Goal: Task Accomplishment & Management: Use online tool/utility

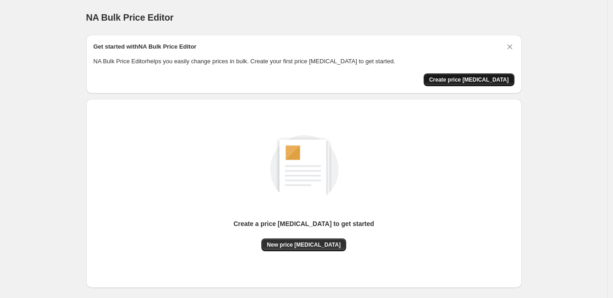
click at [474, 80] on span "Create price change job" at bounding box center [469, 79] width 80 height 7
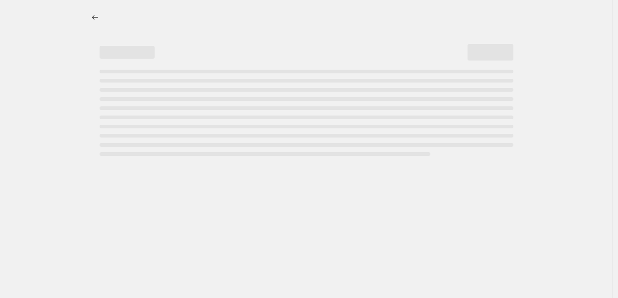
select select "percentage"
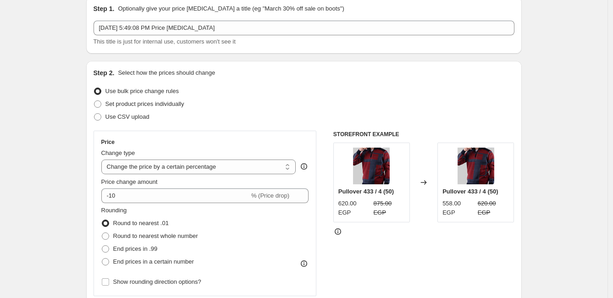
scroll to position [102, 0]
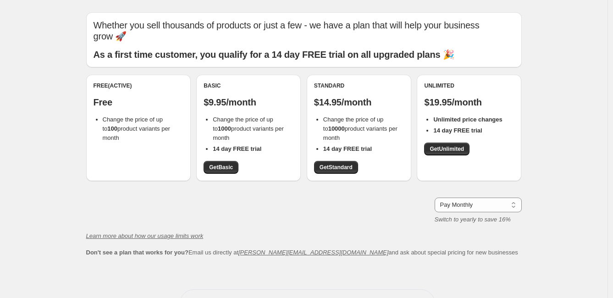
scroll to position [5, 0]
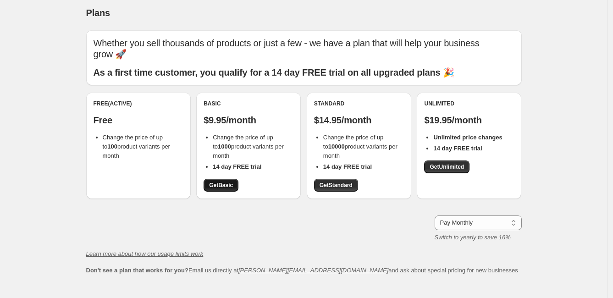
click at [224, 179] on link "Get Basic" at bounding box center [221, 185] width 35 height 13
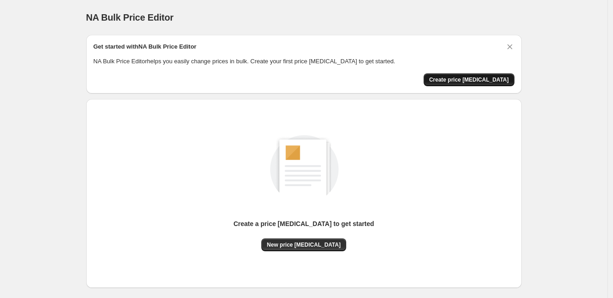
click at [468, 82] on span "Create price [MEDICAL_DATA]" at bounding box center [469, 79] width 80 height 7
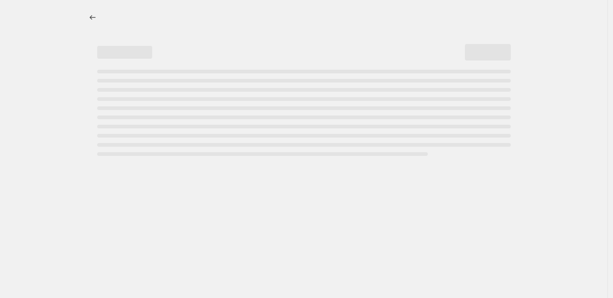
select select "percentage"
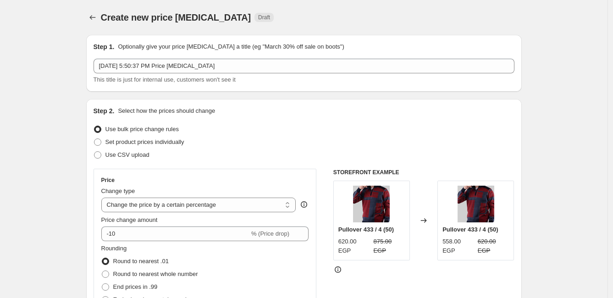
scroll to position [51, 0]
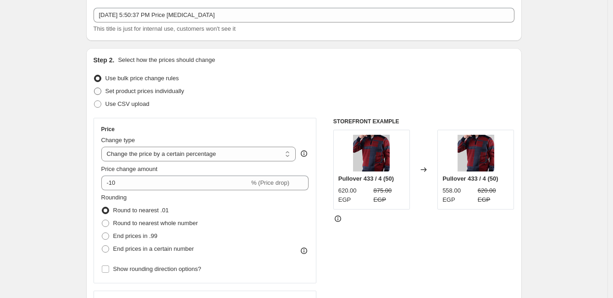
click at [150, 88] on span "Set product prices individually" at bounding box center [144, 91] width 79 height 7
click at [94, 88] on input "Set product prices individually" at bounding box center [94, 88] width 0 height 0
radio input "true"
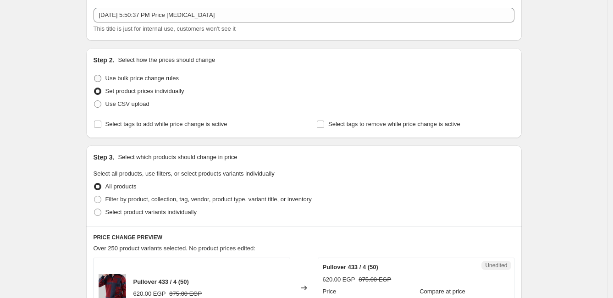
click at [160, 77] on span "Use bulk price change rules" at bounding box center [141, 78] width 73 height 7
click at [94, 75] on input "Use bulk price change rules" at bounding box center [94, 75] width 0 height 0
radio input "true"
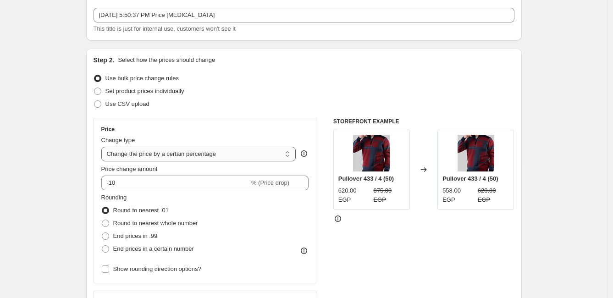
click at [234, 153] on select "Change the price to a certain amount Change the price by a certain amount Chang…" at bounding box center [198, 154] width 195 height 15
select select "to"
click at [103, 147] on select "Change the price to a certain amount Change the price by a certain amount Chang…" at bounding box center [198, 154] width 195 height 15
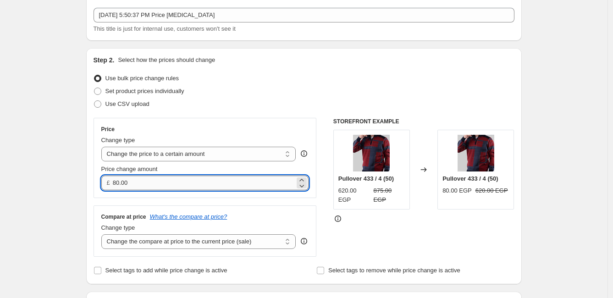
click at [201, 188] on input "80.00" at bounding box center [204, 183] width 182 height 15
type input "8"
type input "1195.00"
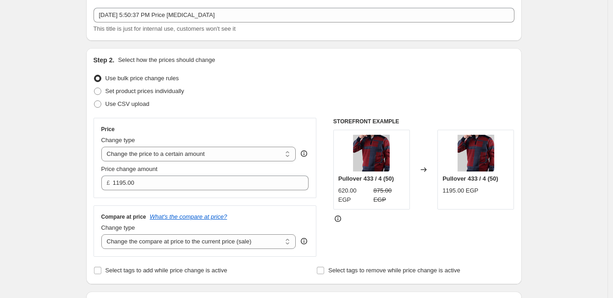
click at [308, 66] on div "Step 2. Select how the prices should change Use bulk price change rules Set pro…" at bounding box center [304, 165] width 421 height 221
click at [269, 239] on select "Change the compare at price to the current price (sale) Change the compare at p…" at bounding box center [198, 241] width 195 height 15
select select "remove"
click at [103, 234] on select "Change the compare at price to the current price (sale) Change the compare at p…" at bounding box center [198, 241] width 195 height 15
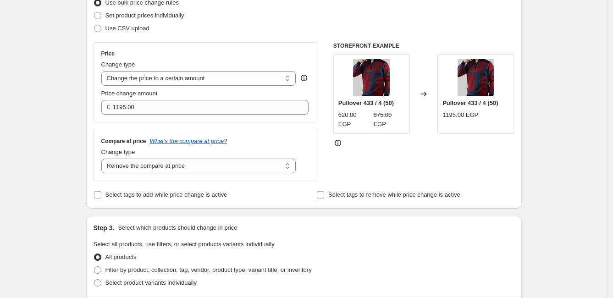
scroll to position [153, 0]
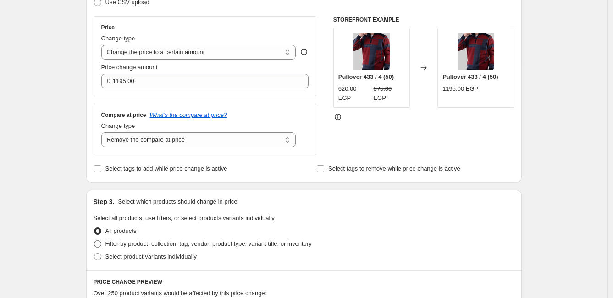
click at [166, 240] on span "Filter by product, collection, tag, vendor, product type, variant title, or inv…" at bounding box center [208, 243] width 206 height 7
click at [94, 240] on input "Filter by product, collection, tag, vendor, product type, variant title, or inv…" at bounding box center [94, 240] width 0 height 0
radio input "true"
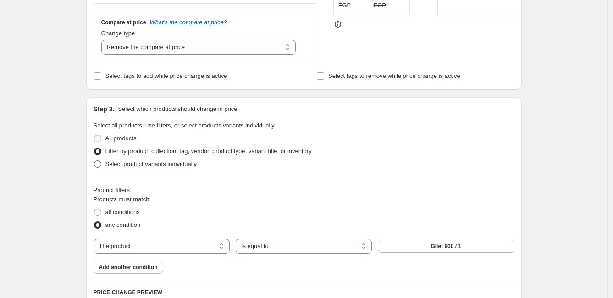
scroll to position [254, 0]
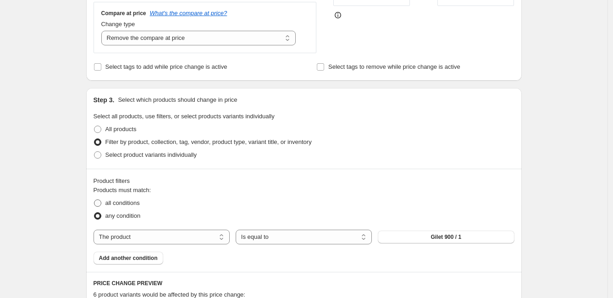
click at [126, 204] on span "all conditions" at bounding box center [122, 202] width 34 height 7
click at [94, 200] on input "all conditions" at bounding box center [94, 199] width 0 height 0
radio input "true"
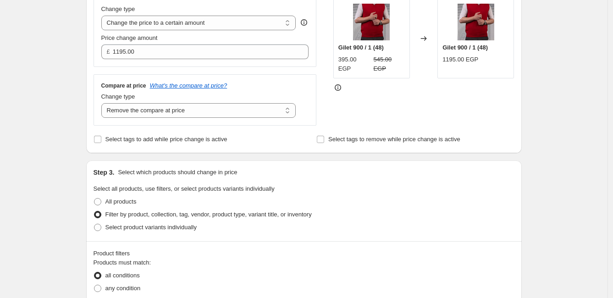
scroll to position [204, 0]
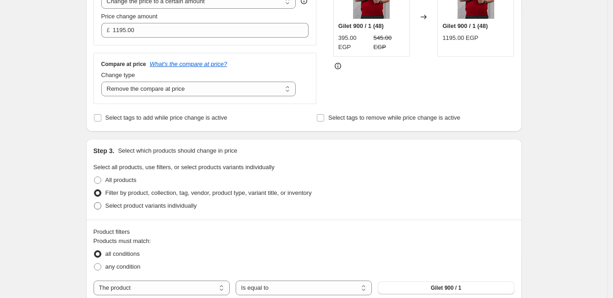
click at [125, 207] on span "Select product variants individually" at bounding box center [150, 205] width 91 height 7
click at [94, 203] on input "Select product variants individually" at bounding box center [94, 202] width 0 height 0
radio input "true"
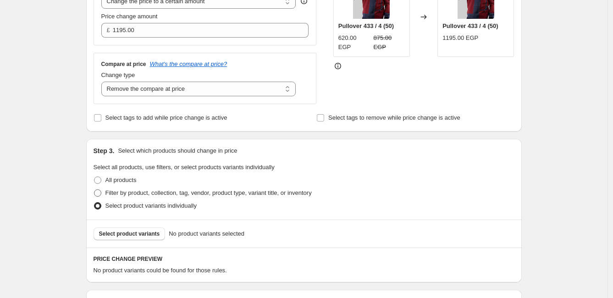
click at [138, 192] on span "Filter by product, collection, tag, vendor, product type, variant title, or inv…" at bounding box center [208, 192] width 206 height 7
click at [94, 190] on input "Filter by product, collection, tag, vendor, product type, variant title, or inv…" at bounding box center [94, 189] width 0 height 0
radio input "true"
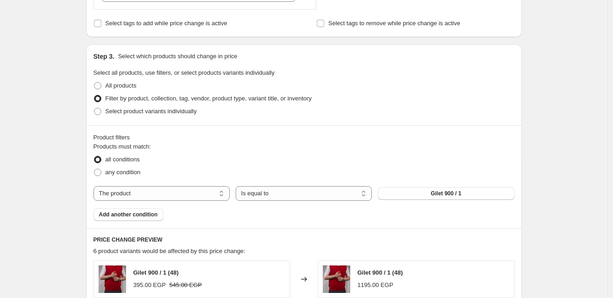
scroll to position [306, 0]
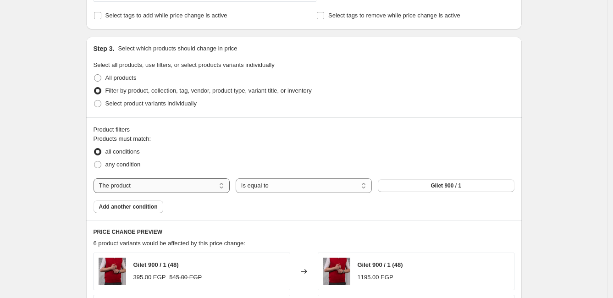
click at [168, 187] on select "The product The product's collection The product's vendor The product's status …" at bounding box center [162, 185] width 136 height 15
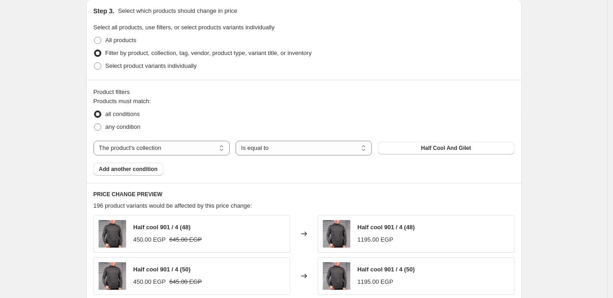
scroll to position [356, 0]
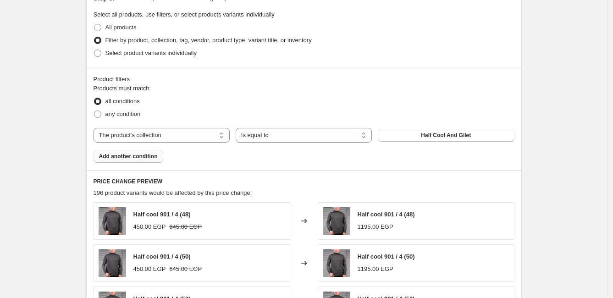
click at [125, 160] on button "Add another condition" at bounding box center [129, 156] width 70 height 13
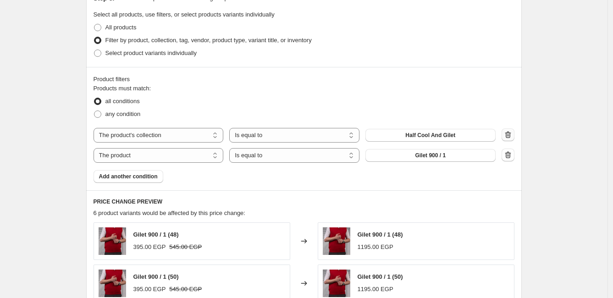
click at [511, 135] on icon "button" at bounding box center [507, 134] width 9 height 9
select select "product"
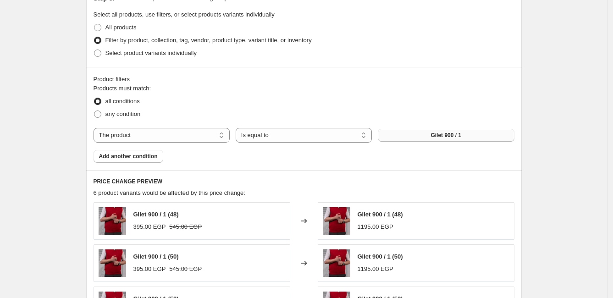
click at [510, 135] on button "Gilet 900 / 1" at bounding box center [446, 135] width 136 height 13
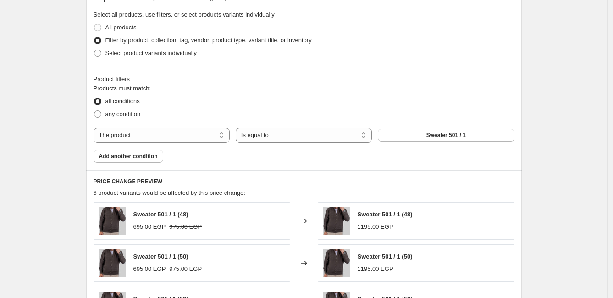
scroll to position [306, 0]
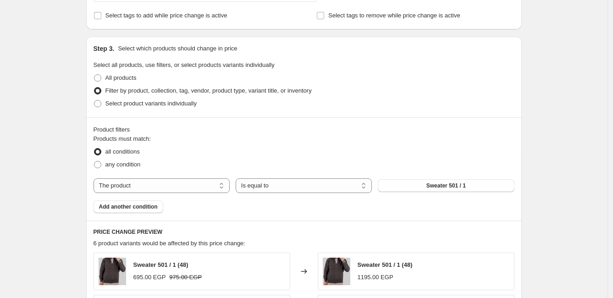
click at [220, 132] on div "Product filters" at bounding box center [304, 129] width 421 height 9
click at [125, 79] on span "All products" at bounding box center [120, 77] width 31 height 7
click at [94, 75] on input "All products" at bounding box center [94, 74] width 0 height 0
radio input "true"
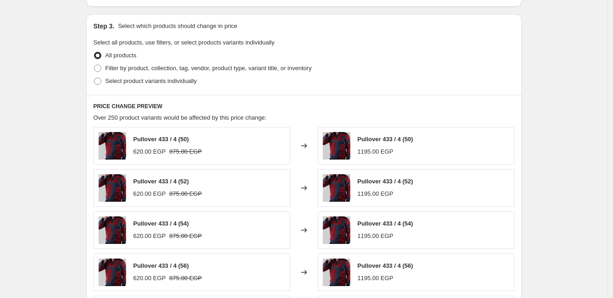
scroll to position [431, 0]
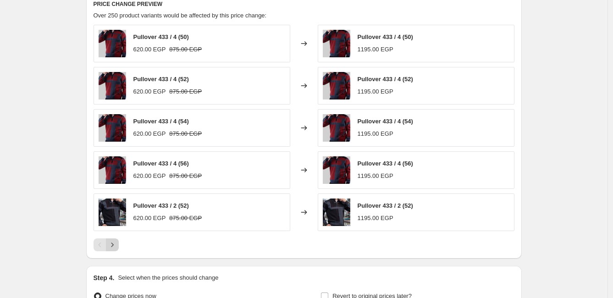
click at [117, 240] on icon "Next" at bounding box center [112, 244] width 9 height 9
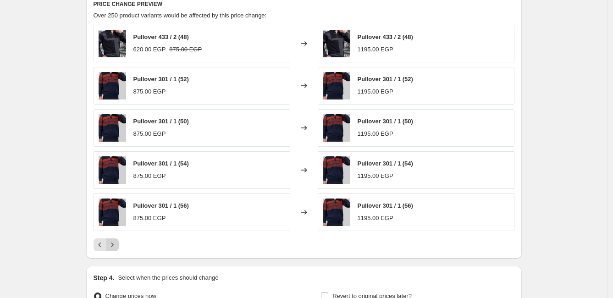
click at [117, 240] on icon "Next" at bounding box center [112, 244] width 9 height 9
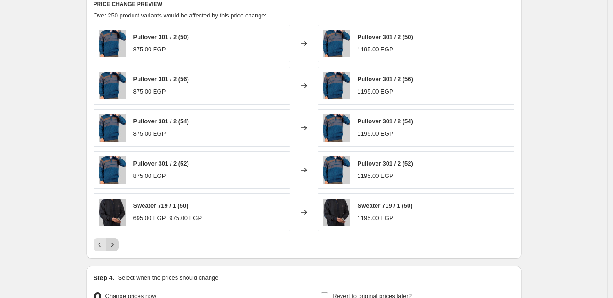
click at [117, 240] on icon "Next" at bounding box center [112, 244] width 9 height 9
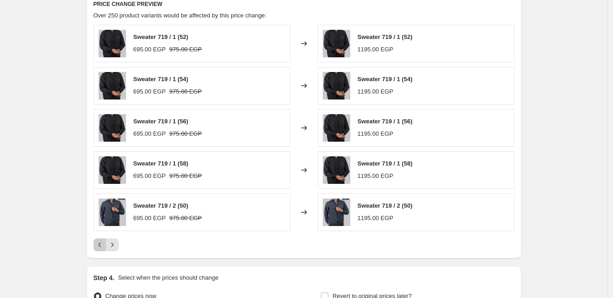
click at [98, 248] on icon "Previous" at bounding box center [99, 244] width 9 height 9
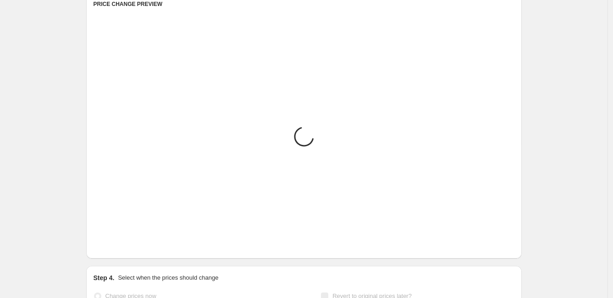
click at [98, 248] on icon "Previous" at bounding box center [99, 244] width 9 height 9
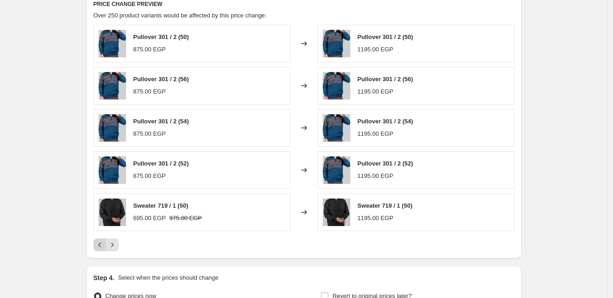
click at [98, 248] on icon "Previous" at bounding box center [99, 244] width 9 height 9
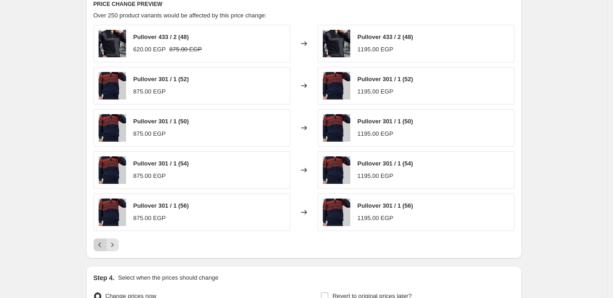
click at [98, 247] on icon "Previous" at bounding box center [99, 244] width 9 height 9
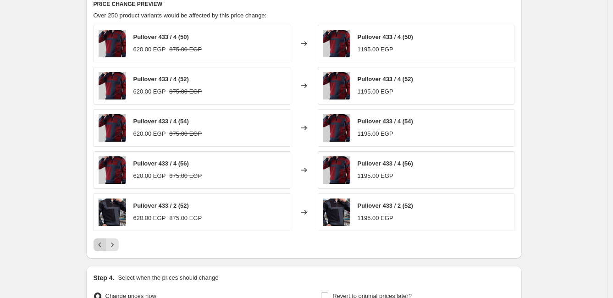
click at [98, 247] on div "Pagination" at bounding box center [100, 244] width 13 height 13
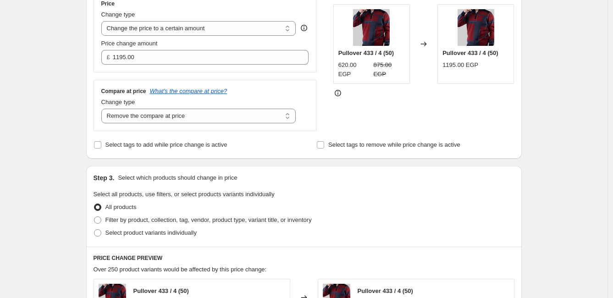
scroll to position [74, 0]
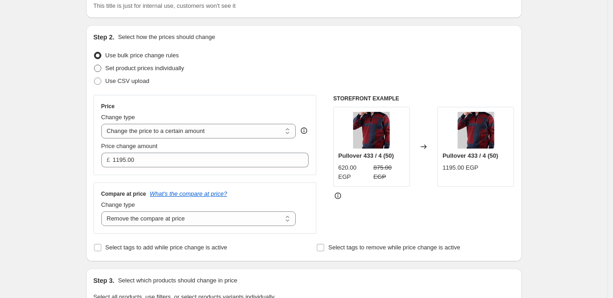
click at [165, 65] on span "Set product prices individually" at bounding box center [144, 68] width 79 height 7
click at [94, 65] on input "Set product prices individually" at bounding box center [94, 65] width 0 height 0
radio input "true"
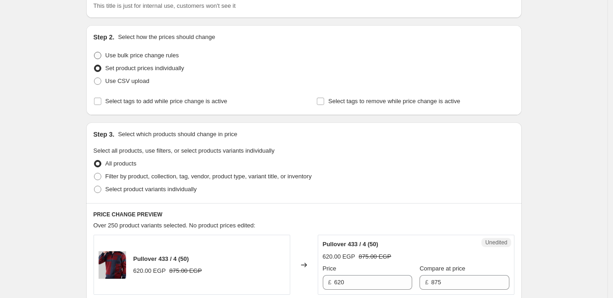
click at [153, 55] on span "Use bulk price change rules" at bounding box center [141, 55] width 73 height 7
click at [94, 52] on input "Use bulk price change rules" at bounding box center [94, 52] width 0 height 0
radio input "true"
select select "remove"
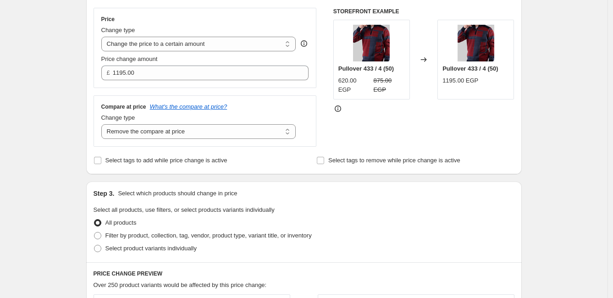
scroll to position [176, 0]
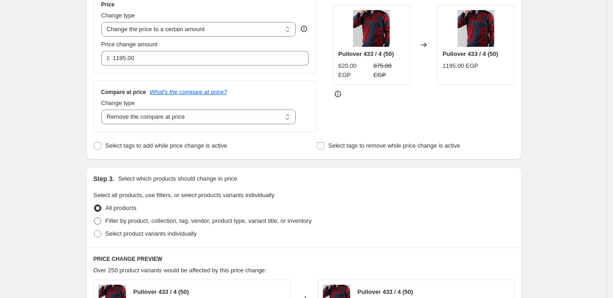
click at [142, 223] on span "Filter by product, collection, tag, vendor, product type, variant title, or inv…" at bounding box center [208, 220] width 206 height 7
click at [94, 218] on input "Filter by product, collection, tag, vendor, product type, variant title, or inv…" at bounding box center [94, 217] width 0 height 0
radio input "true"
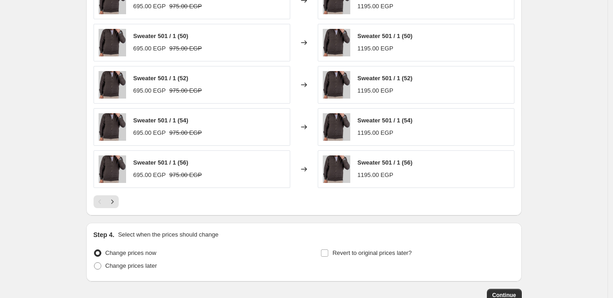
scroll to position [583, 0]
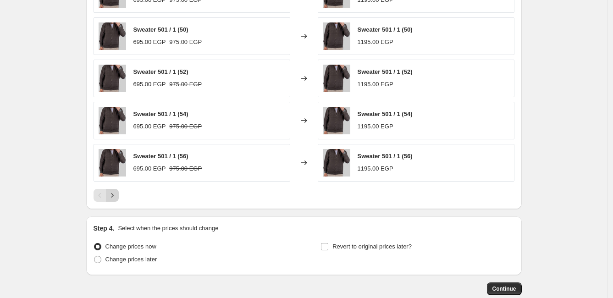
click at [111, 193] on icon "Next" at bounding box center [112, 195] width 9 height 9
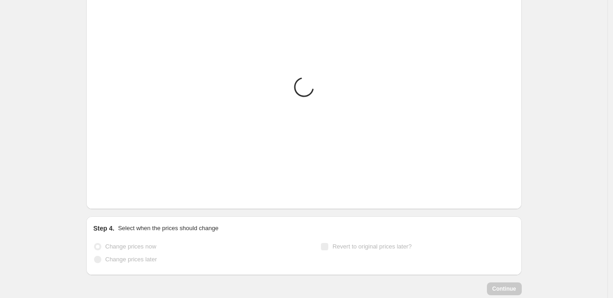
scroll to position [467, 0]
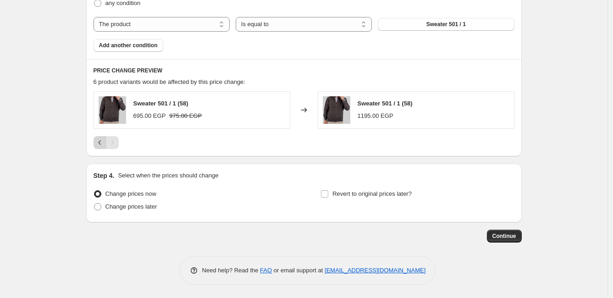
click at [103, 147] on icon "Previous" at bounding box center [99, 142] width 9 height 9
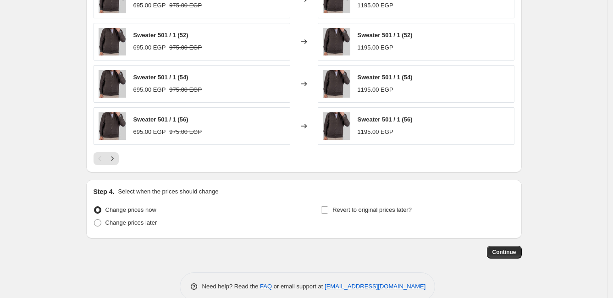
scroll to position [635, 0]
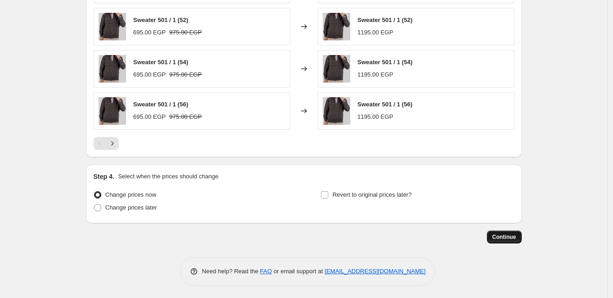
click at [513, 234] on span "Continue" at bounding box center [504, 236] width 24 height 7
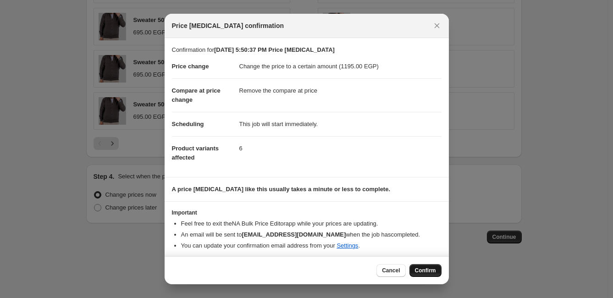
click at [421, 267] on span "Confirm" at bounding box center [425, 270] width 21 height 7
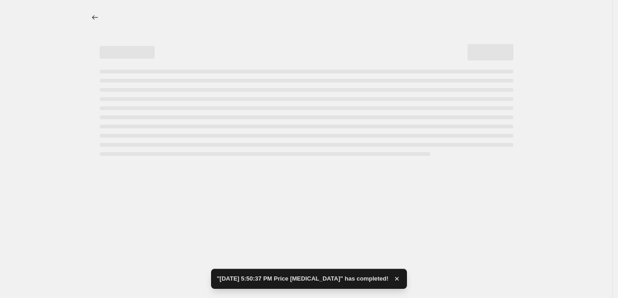
select select "remove"
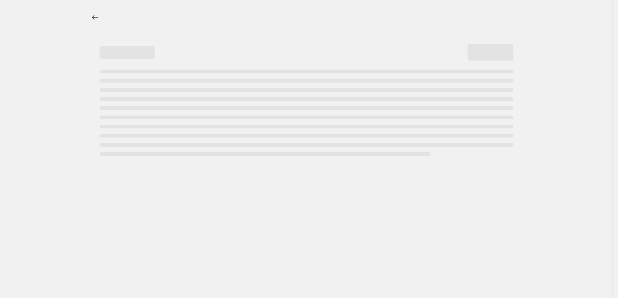
select select "remove"
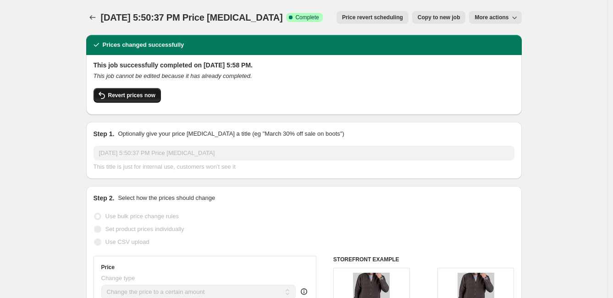
click at [144, 95] on span "Revert prices now" at bounding box center [131, 95] width 47 height 7
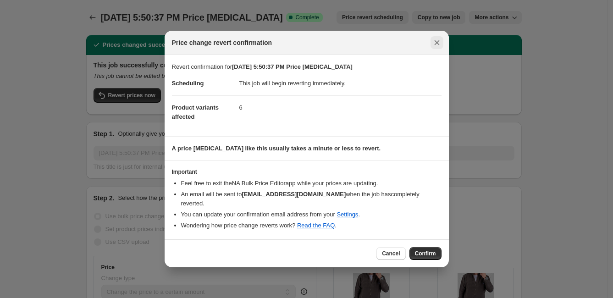
click at [440, 47] on icon "Close" at bounding box center [436, 42] width 9 height 9
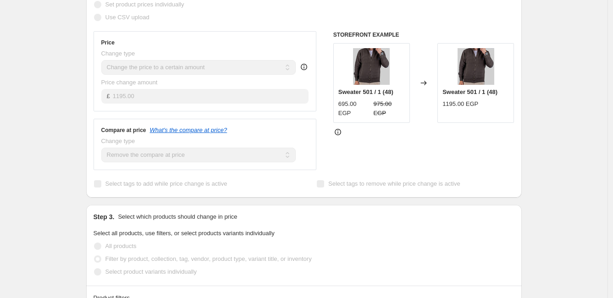
scroll to position [204, 0]
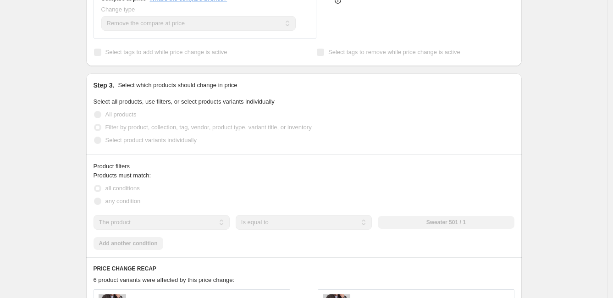
click at [131, 149] on div "Step 3. Select which products should change in price Select all products, use f…" at bounding box center [304, 113] width 436 height 81
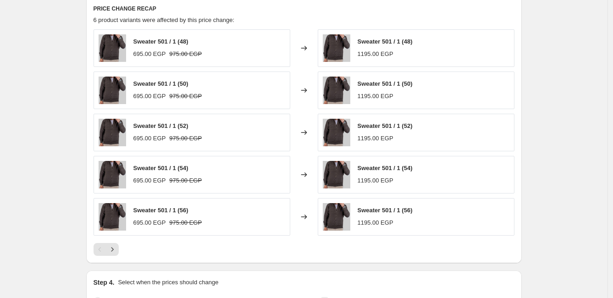
scroll to position [662, 0]
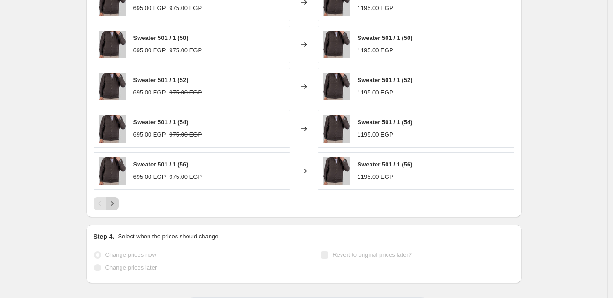
click at [117, 203] on icon "Next" at bounding box center [112, 203] width 9 height 9
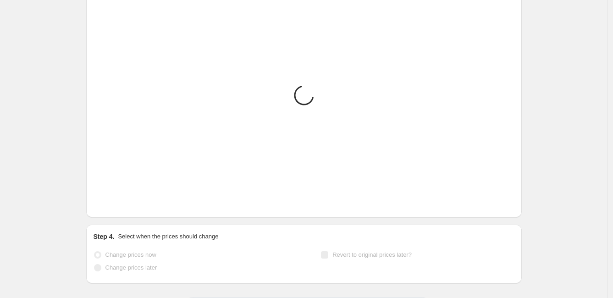
scroll to position [534, 0]
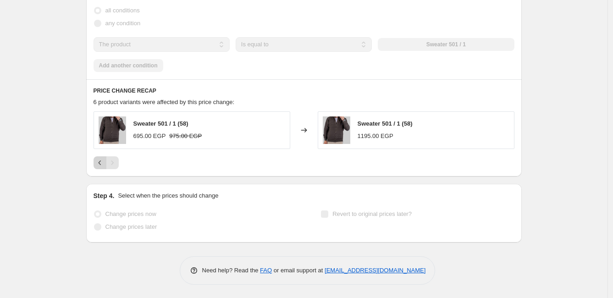
click at [100, 165] on icon "Previous" at bounding box center [99, 162] width 9 height 9
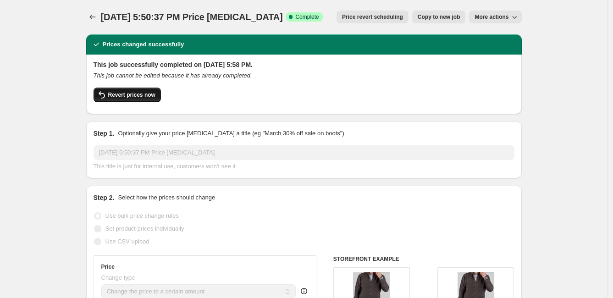
scroll to position [0, 0]
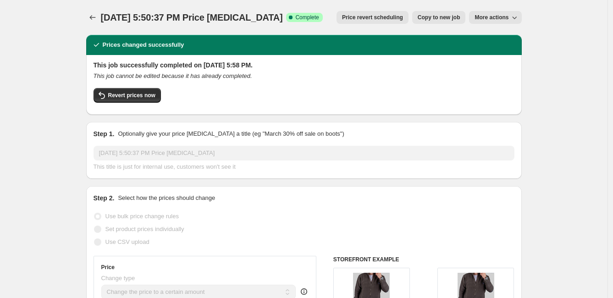
click at [427, 16] on span "Copy to new job" at bounding box center [439, 17] width 43 height 7
select select "remove"
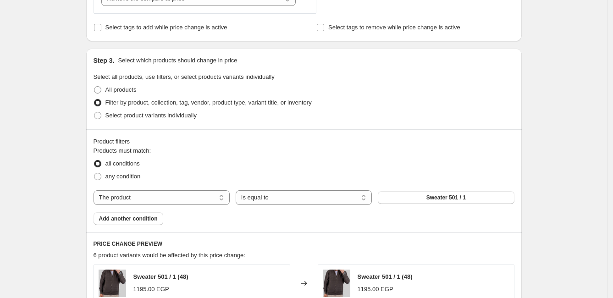
scroll to position [306, 0]
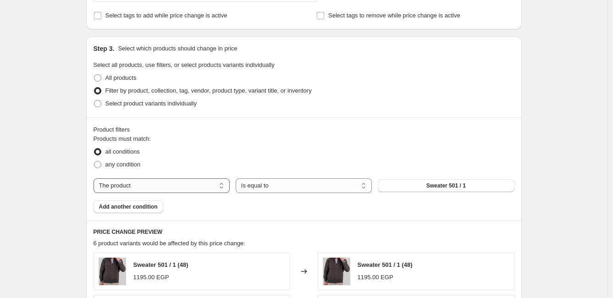
click at [185, 182] on select "The product The product's collection The product's vendor The product's status …" at bounding box center [162, 185] width 136 height 15
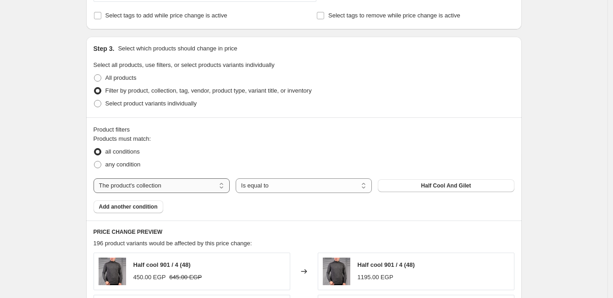
click at [209, 188] on select "The product The product's collection The product's vendor The product's status …" at bounding box center [162, 185] width 136 height 15
select select "title"
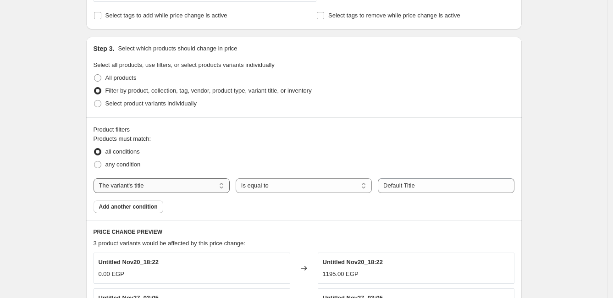
click at [215, 189] on select "The product The product's collection The product's vendor The product's status …" at bounding box center [162, 185] width 136 height 15
click at [288, 185] on select "Is equal to Is not equal to Contains" at bounding box center [304, 185] width 136 height 15
drag, startPoint x: 208, startPoint y: 203, endPoint x: 322, endPoint y: 199, distance: 114.2
click at [208, 202] on div "Products must match: all conditions any condition The product The product's col…" at bounding box center [304, 173] width 421 height 79
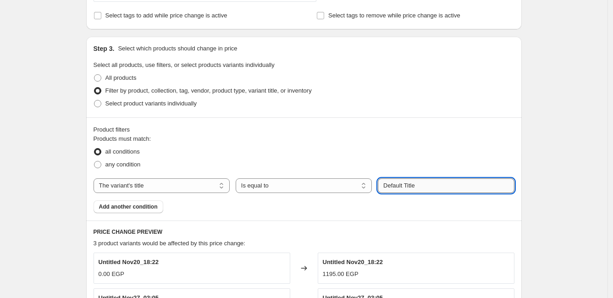
click at [456, 182] on input "Default Title" at bounding box center [446, 185] width 136 height 15
click at [453, 186] on input "Default Title" at bounding box center [446, 185] width 136 height 15
click at [378, 211] on div "Products must match: all conditions any condition The product The product's col…" at bounding box center [304, 173] width 421 height 79
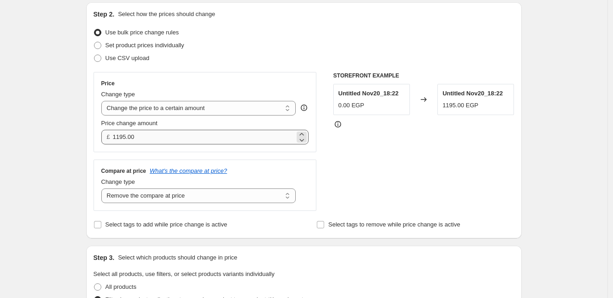
scroll to position [74, 0]
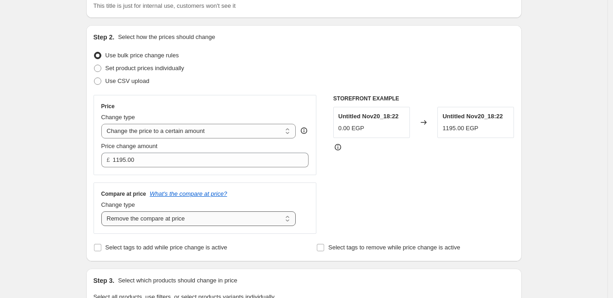
click at [191, 219] on select "Change the compare at price to the current price (sale) Change the compare at p…" at bounding box center [198, 218] width 195 height 15
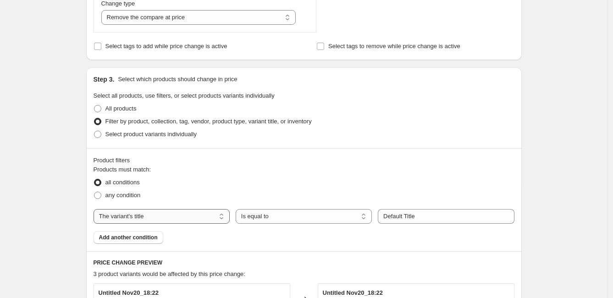
scroll to position [278, 0]
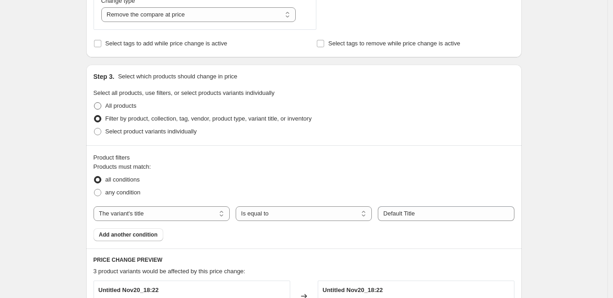
click at [126, 107] on span "All products" at bounding box center [120, 105] width 31 height 7
click at [94, 103] on input "All products" at bounding box center [94, 102] width 0 height 0
radio input "true"
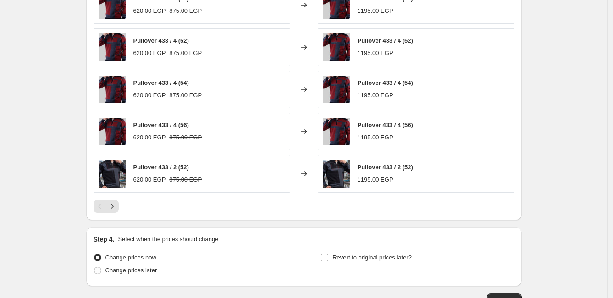
scroll to position [481, 0]
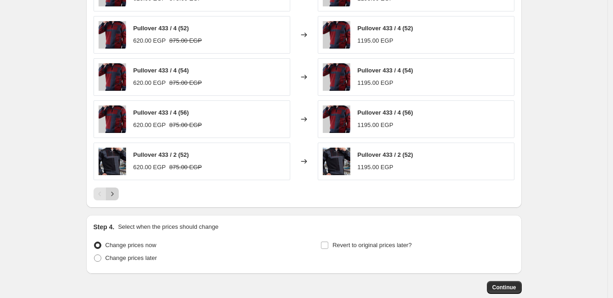
click at [115, 190] on icon "Next" at bounding box center [112, 193] width 9 height 9
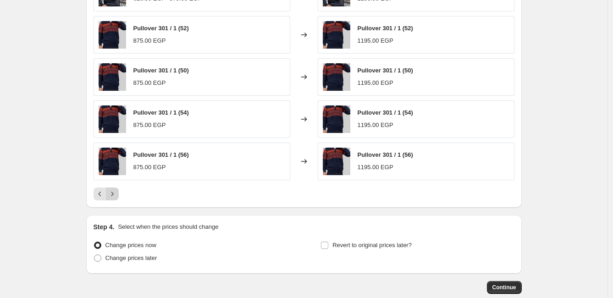
click at [115, 190] on icon "Next" at bounding box center [112, 193] width 9 height 9
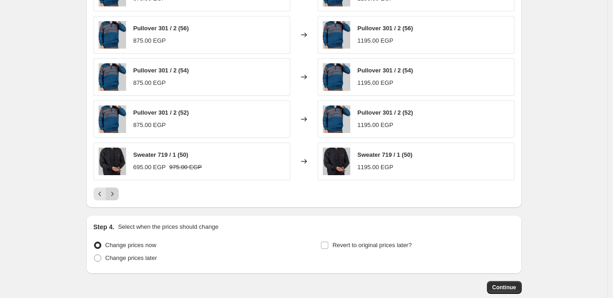
click at [115, 190] on icon "Next" at bounding box center [112, 193] width 9 height 9
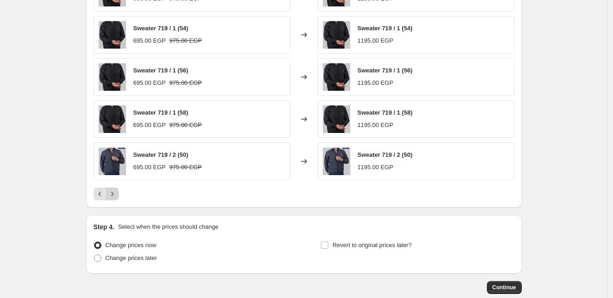
click at [113, 192] on icon "Next" at bounding box center [112, 194] width 2 height 4
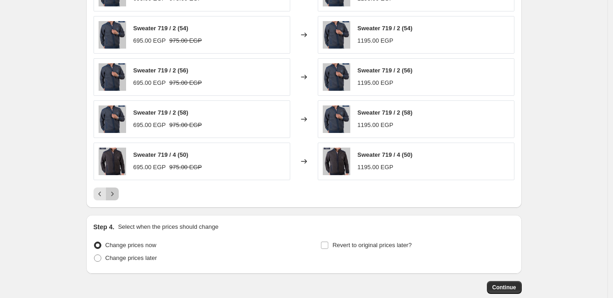
click at [114, 192] on icon "Next" at bounding box center [112, 193] width 9 height 9
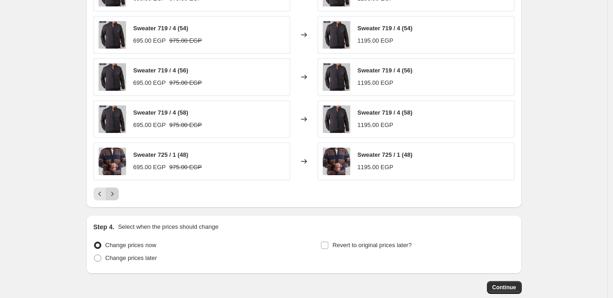
click at [114, 195] on icon "Next" at bounding box center [112, 193] width 9 height 9
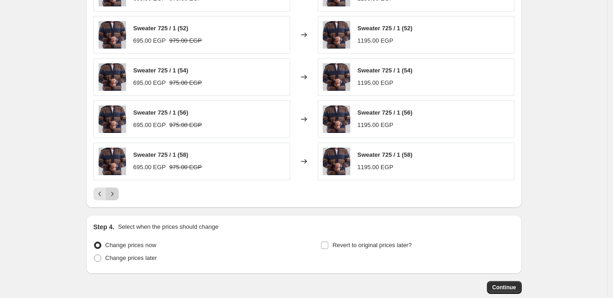
click at [114, 195] on icon "Next" at bounding box center [112, 193] width 9 height 9
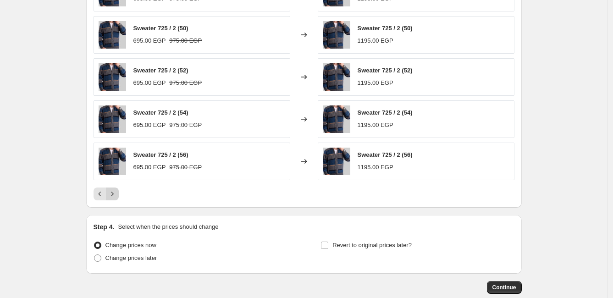
click at [114, 195] on icon "Next" at bounding box center [112, 193] width 9 height 9
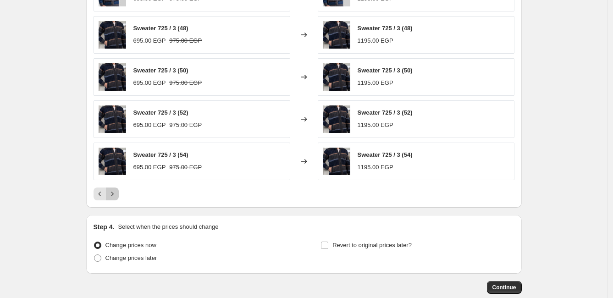
click at [114, 195] on icon "Next" at bounding box center [112, 193] width 9 height 9
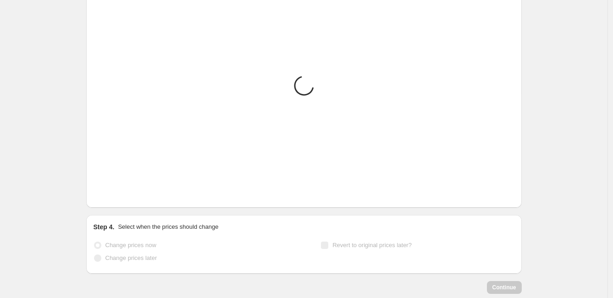
click at [114, 195] on icon "Next" at bounding box center [112, 193] width 9 height 9
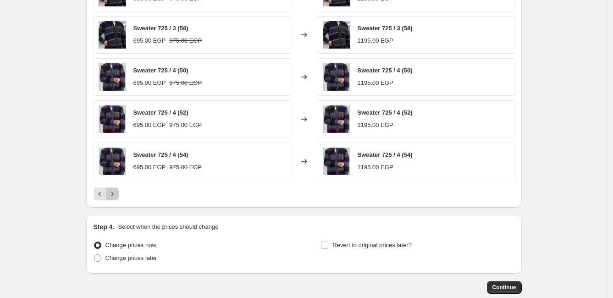
click at [114, 195] on icon "Next" at bounding box center [112, 193] width 9 height 9
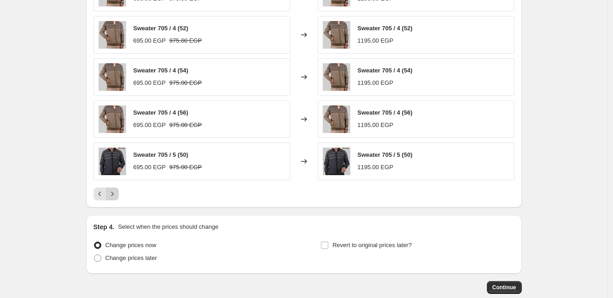
click at [114, 195] on icon "Next" at bounding box center [112, 193] width 9 height 9
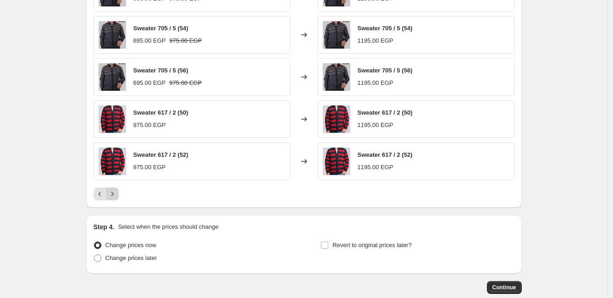
click at [114, 195] on icon "Next" at bounding box center [112, 193] width 9 height 9
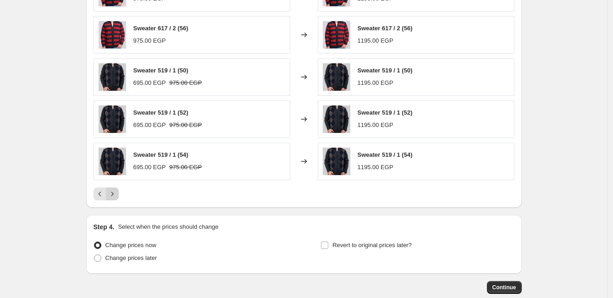
click at [114, 195] on icon "Next" at bounding box center [112, 193] width 9 height 9
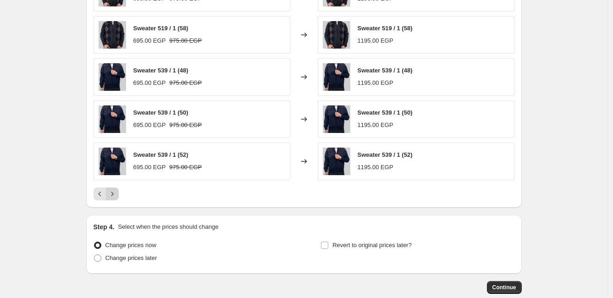
click at [114, 195] on icon "Next" at bounding box center [112, 193] width 9 height 9
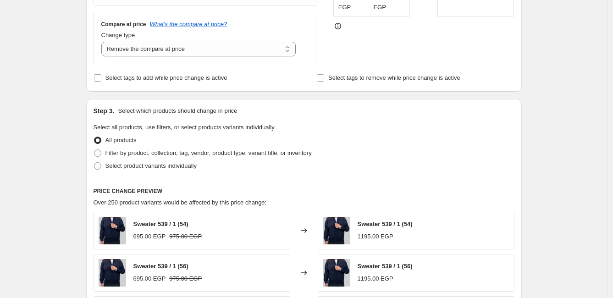
scroll to position [227, 0]
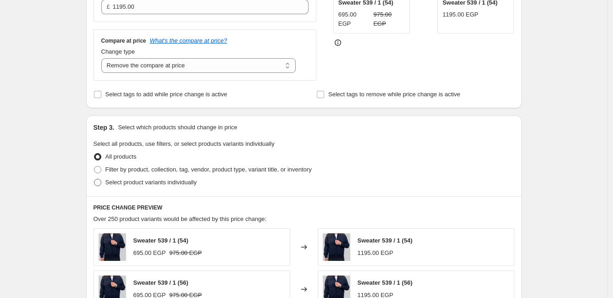
click at [163, 185] on span "Select product variants individually" at bounding box center [150, 182] width 91 height 7
click at [94, 179] on input "Select product variants individually" at bounding box center [94, 179] width 0 height 0
radio input "true"
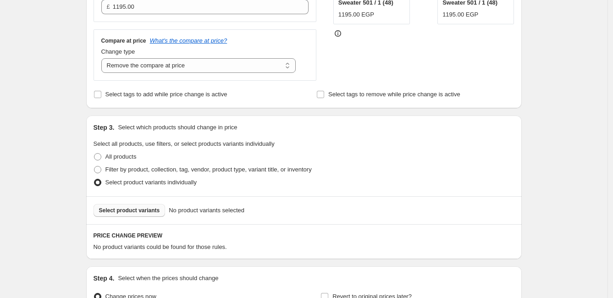
click at [155, 210] on span "Select product variants" at bounding box center [129, 210] width 61 height 7
click at [154, 171] on span "Filter by product, collection, tag, vendor, product type, variant title, or inv…" at bounding box center [208, 169] width 206 height 7
click at [94, 166] on input "Filter by product, collection, tag, vendor, product type, variant title, or inv…" at bounding box center [94, 166] width 0 height 0
radio input "true"
select select "title"
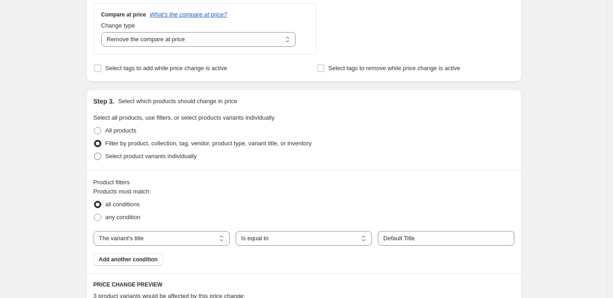
scroll to position [278, 0]
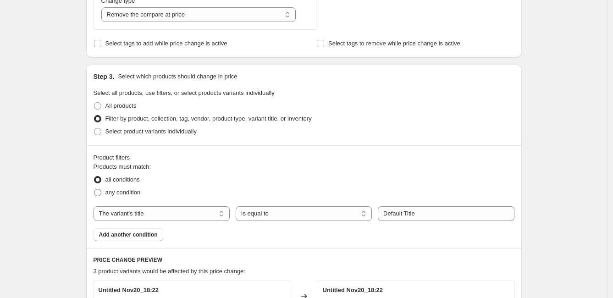
click at [131, 191] on span "any condition" at bounding box center [122, 192] width 35 height 7
click at [94, 189] on input "any condition" at bounding box center [94, 189] width 0 height 0
radio input "true"
click at [157, 219] on select "The product The product's collection The product's vendor The product's status …" at bounding box center [162, 213] width 136 height 15
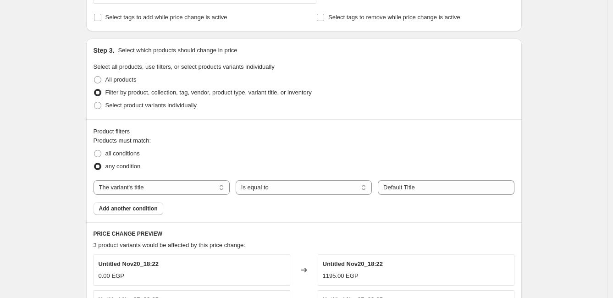
scroll to position [329, 0]
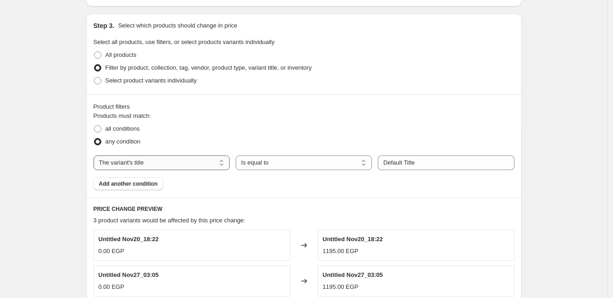
click at [177, 161] on select "The product The product's collection The product's vendor The product's status …" at bounding box center [162, 162] width 136 height 15
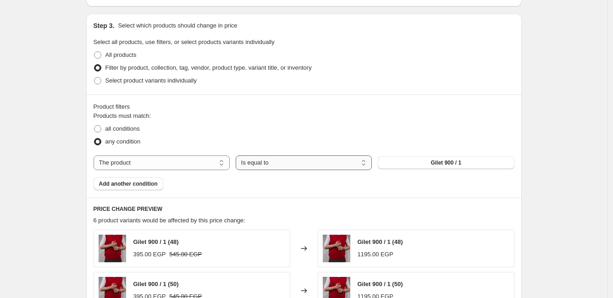
click at [269, 162] on select "Is equal to Is not equal to" at bounding box center [304, 162] width 136 height 15
click at [238, 155] on select "Is equal to Is not equal to" at bounding box center [304, 162] width 136 height 15
click at [432, 167] on button "Gilet 900 / 1" at bounding box center [446, 162] width 136 height 13
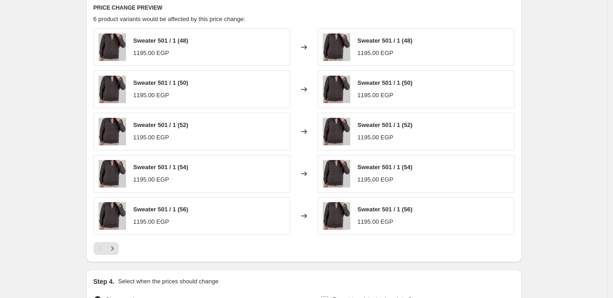
scroll to position [533, 0]
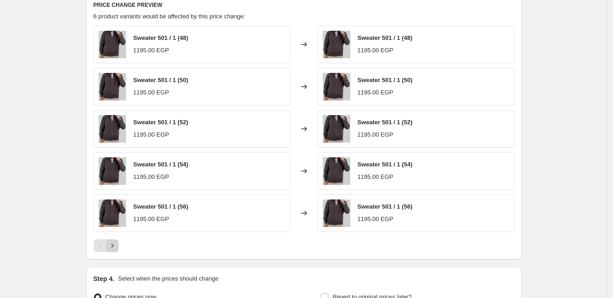
click at [113, 240] on button "Next" at bounding box center [112, 245] width 13 height 13
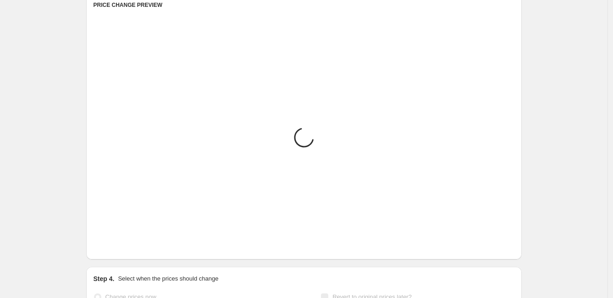
scroll to position [467, 0]
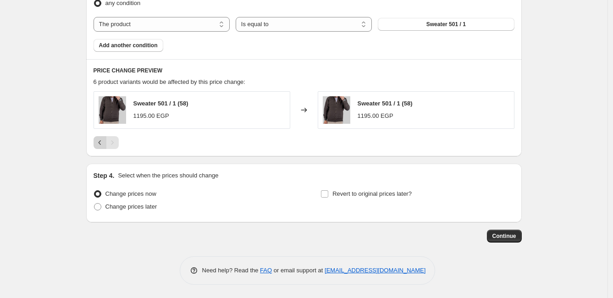
click at [98, 142] on icon "Previous" at bounding box center [99, 142] width 9 height 9
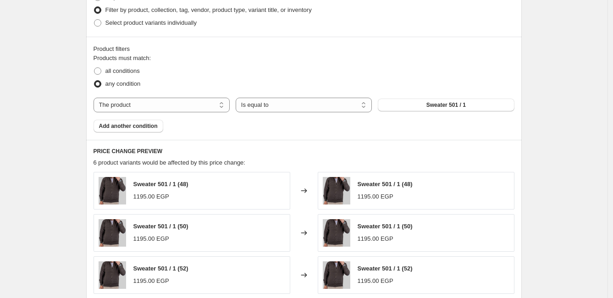
scroll to position [365, 0]
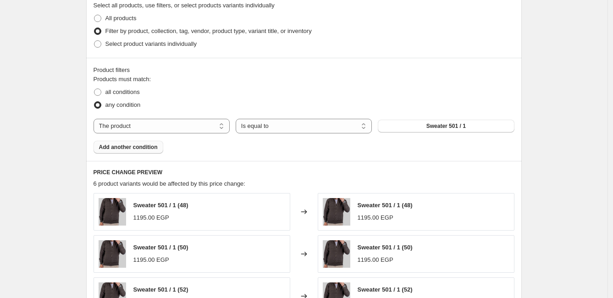
click at [137, 150] on span "Add another condition" at bounding box center [128, 147] width 59 height 7
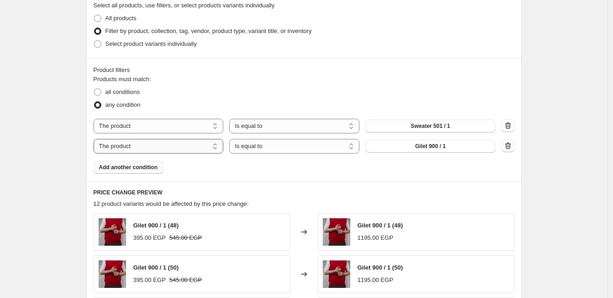
click at [141, 145] on select "The product The product's collection The product's vendor The product's status …" at bounding box center [159, 146] width 130 height 15
click at [187, 124] on select "The product The product's collection The product's vendor The product's status …" at bounding box center [159, 126] width 130 height 15
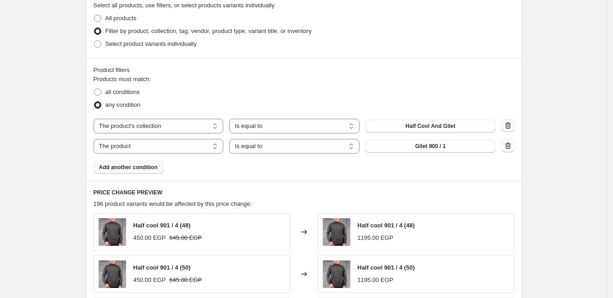
click at [511, 125] on icon "button" at bounding box center [508, 125] width 6 height 7
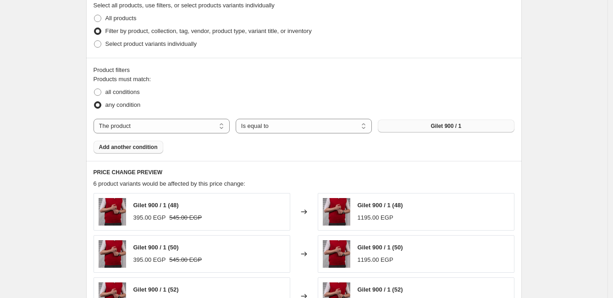
click at [496, 126] on button "Gilet 900 / 1" at bounding box center [446, 126] width 136 height 13
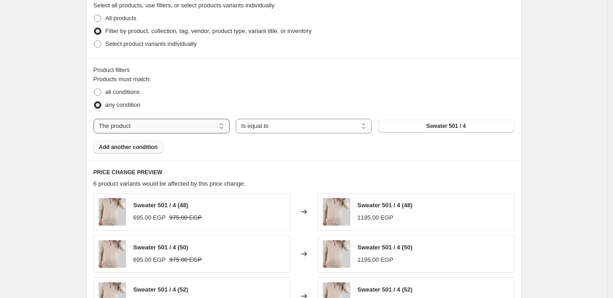
click at [171, 126] on select "The product The product's collection The product's vendor The product's status …" at bounding box center [162, 126] width 136 height 15
select select "collection"
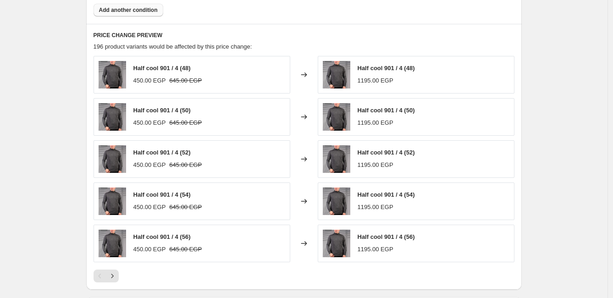
scroll to position [518, 0]
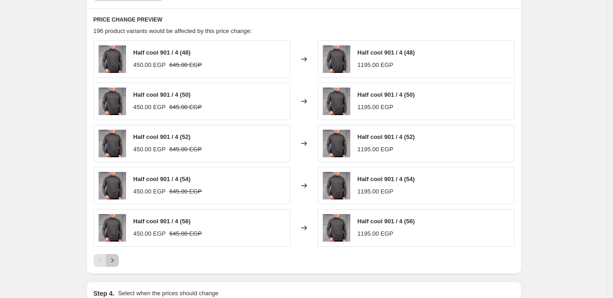
click at [119, 262] on button "Next" at bounding box center [112, 260] width 13 height 13
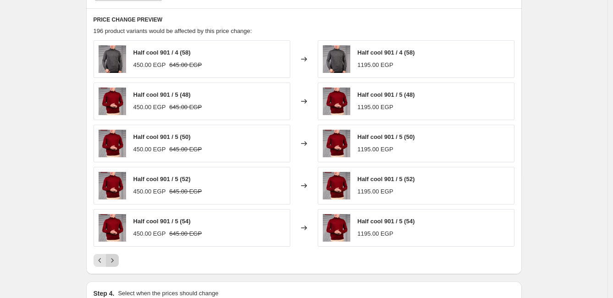
click at [117, 261] on icon "Next" at bounding box center [112, 260] width 9 height 9
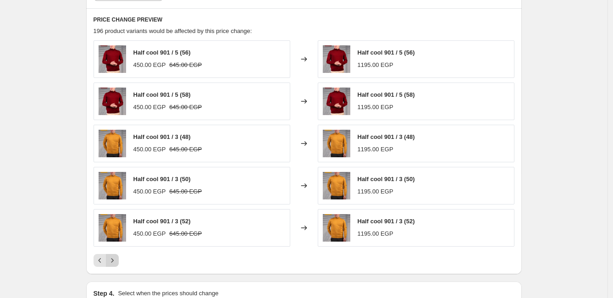
click at [117, 261] on icon "Next" at bounding box center [112, 260] width 9 height 9
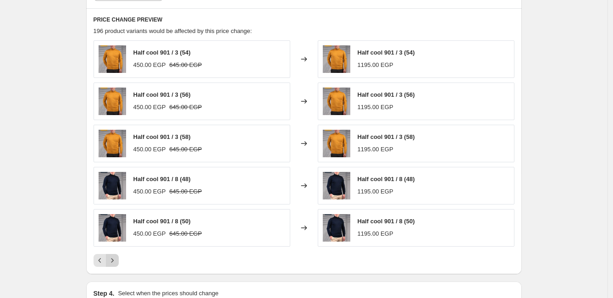
click at [117, 261] on icon "Next" at bounding box center [112, 260] width 9 height 9
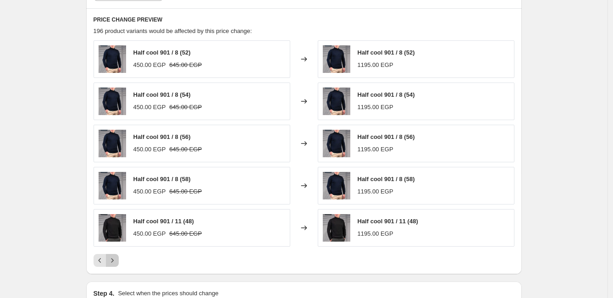
click at [117, 261] on icon "Next" at bounding box center [112, 260] width 9 height 9
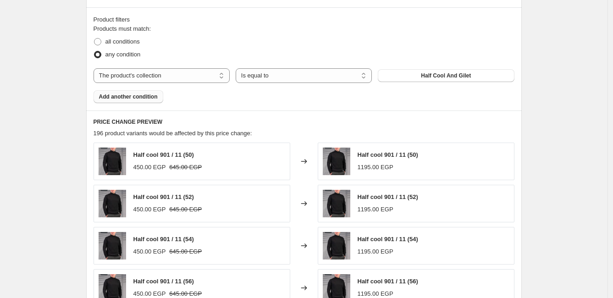
scroll to position [365, 0]
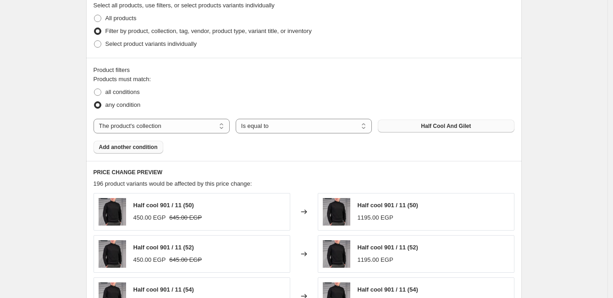
click at [427, 121] on button "Half Cool And Gilet" at bounding box center [446, 126] width 136 height 13
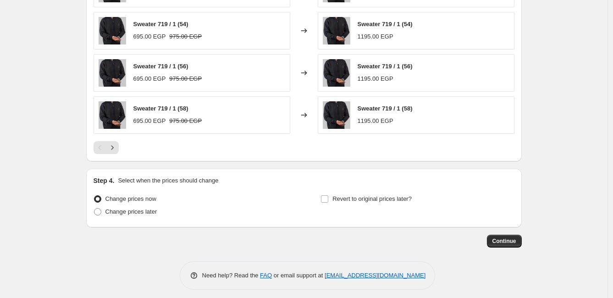
scroll to position [635, 0]
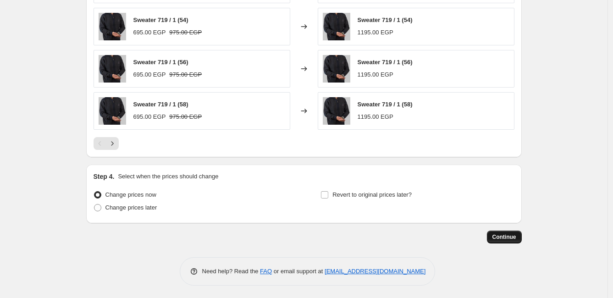
click at [502, 239] on span "Continue" at bounding box center [504, 236] width 24 height 7
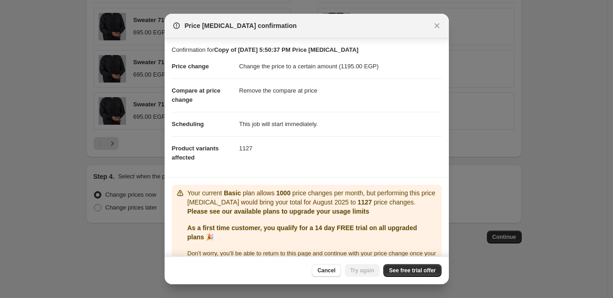
scroll to position [22, 0]
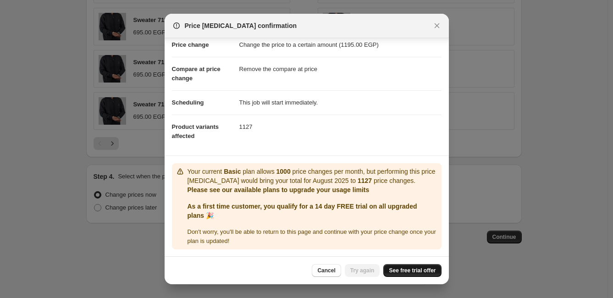
click at [409, 272] on span "See free trial offer" at bounding box center [412, 270] width 47 height 7
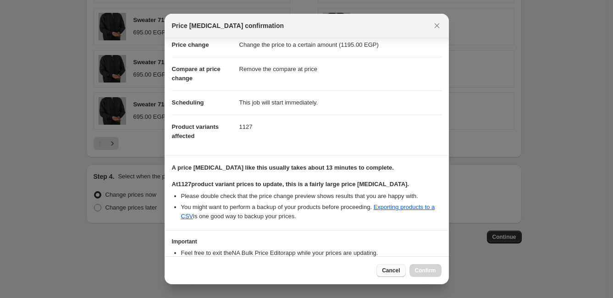
click at [383, 265] on button "Cancel" at bounding box center [390, 270] width 29 height 13
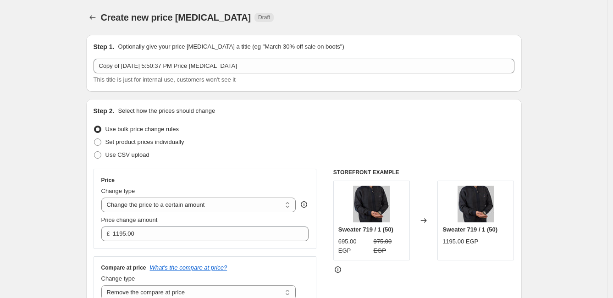
scroll to position [635, 0]
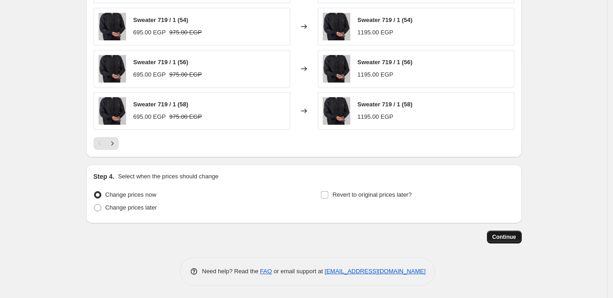
click at [498, 233] on span "Continue" at bounding box center [504, 236] width 24 height 7
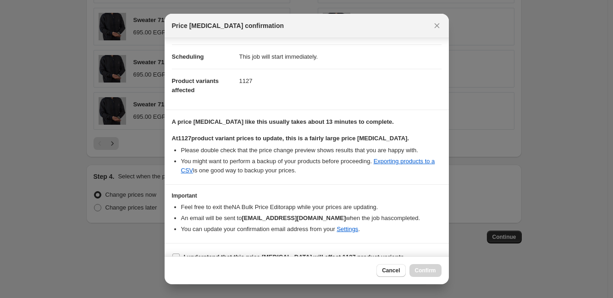
scroll to position [81, 0]
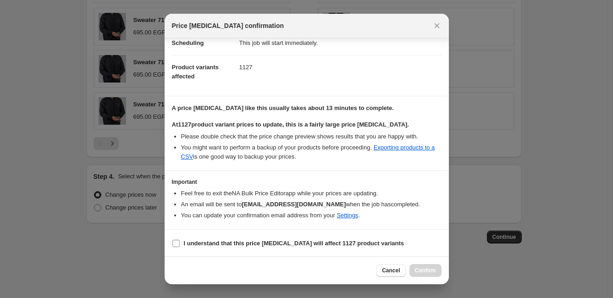
click at [212, 240] on b "I understand that this price change job will affect 1127 product variants" at bounding box center [294, 243] width 221 height 7
click at [180, 240] on input "I understand that this price change job will affect 1127 product variants" at bounding box center [175, 243] width 7 height 7
checkbox input "true"
click at [436, 268] on button "Confirm" at bounding box center [425, 270] width 32 height 13
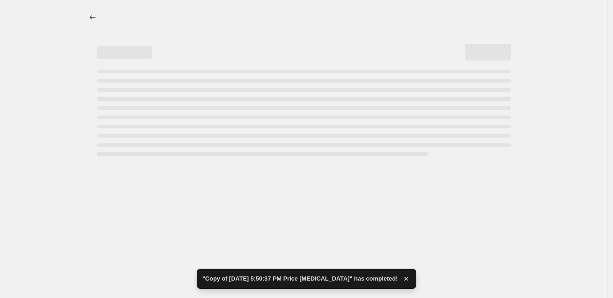
select select "remove"
select select "collection"
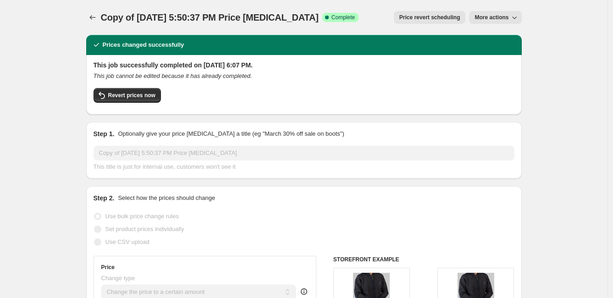
click at [501, 18] on span "More actions" at bounding box center [492, 17] width 34 height 7
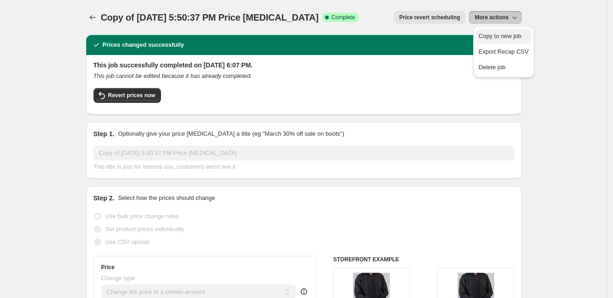
click at [510, 31] on button "Copy to new job" at bounding box center [503, 36] width 55 height 15
select select "remove"
select select "collection"
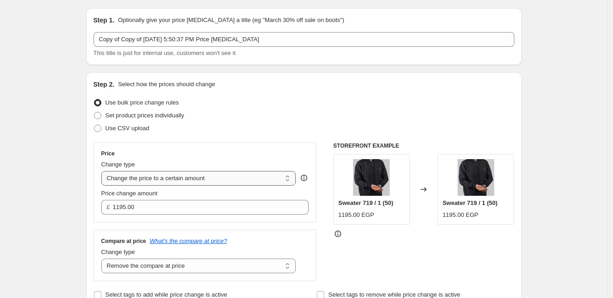
scroll to position [51, 0]
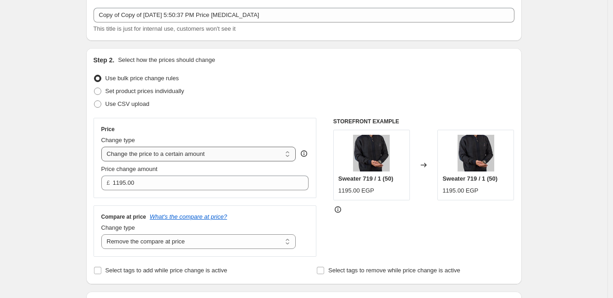
click at [193, 157] on select "Change the price to a certain amount Change the price by a certain amount Chang…" at bounding box center [198, 154] width 195 height 15
drag, startPoint x: 239, startPoint y: 154, endPoint x: 256, endPoint y: 142, distance: 20.6
click at [249, 149] on div "Price Change type Change the price to a certain amount Change the price by a ce…" at bounding box center [205, 158] width 208 height 65
click at [244, 123] on div "Price Change type Change the price to a certain amount Change the price by a ce…" at bounding box center [205, 158] width 223 height 80
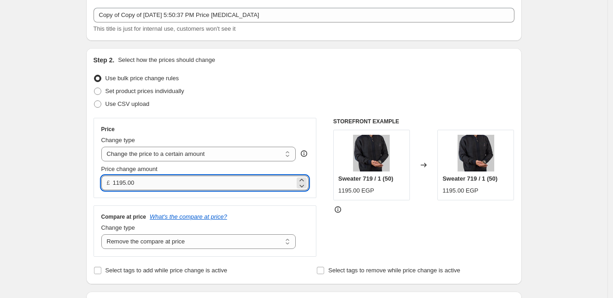
click at [176, 187] on input "1195.00" at bounding box center [204, 183] width 182 height 15
type input "1"
type input "995.00"
click at [265, 72] on div "Use bulk price change rules" at bounding box center [304, 78] width 421 height 13
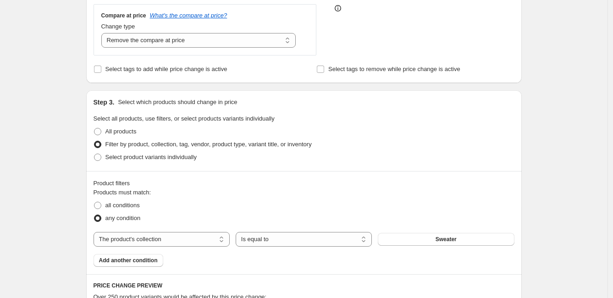
scroll to position [254, 0]
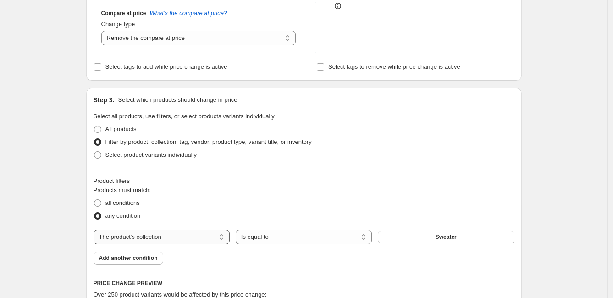
click at [184, 242] on select "The product The product's collection The product's vendor The product's status …" at bounding box center [162, 237] width 136 height 15
click at [221, 264] on div "Products must match: all conditions any condition The product The product's col…" at bounding box center [304, 225] width 421 height 79
click at [446, 237] on span "Sweater" at bounding box center [446, 236] width 21 height 7
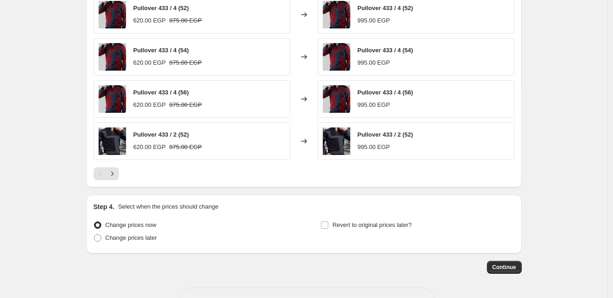
scroll to position [635, 0]
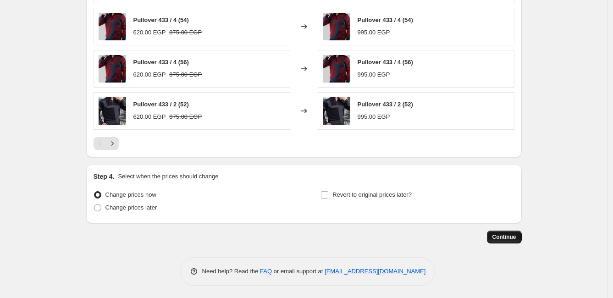
click at [501, 241] on button "Continue" at bounding box center [504, 237] width 35 height 13
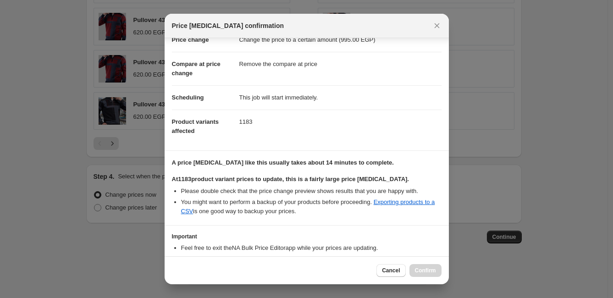
scroll to position [81, 0]
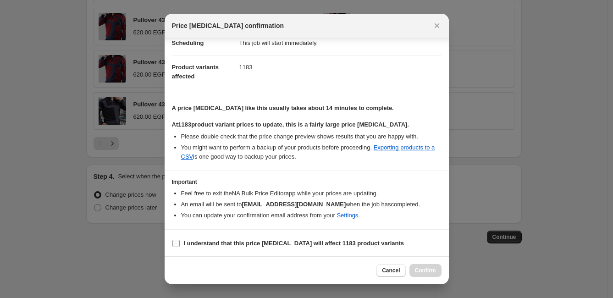
click at [215, 240] on b "I understand that this price change job will affect 1183 product variants" at bounding box center [294, 243] width 221 height 7
click at [180, 240] on input "I understand that this price change job will affect 1183 product variants" at bounding box center [175, 243] width 7 height 7
checkbox input "true"
click at [418, 264] on button "Confirm" at bounding box center [425, 270] width 32 height 13
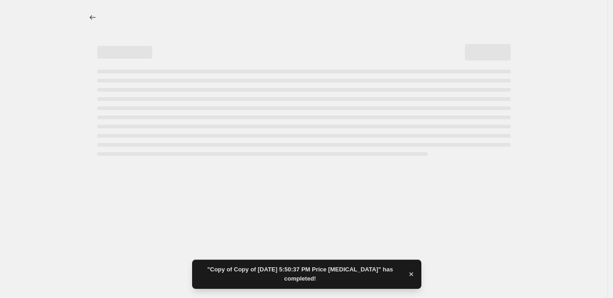
select select "remove"
select select "collection"
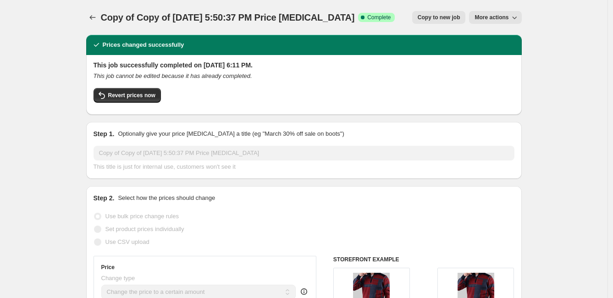
click at [436, 14] on span "Copy to new job" at bounding box center [439, 17] width 43 height 7
select select "remove"
select select "collection"
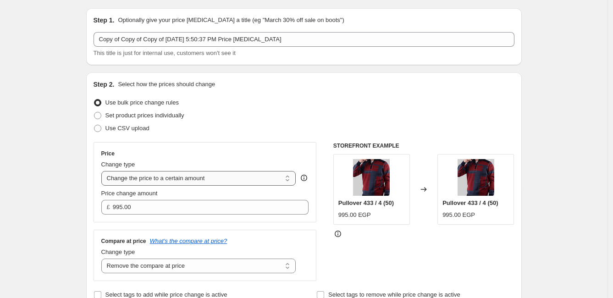
scroll to position [51, 0]
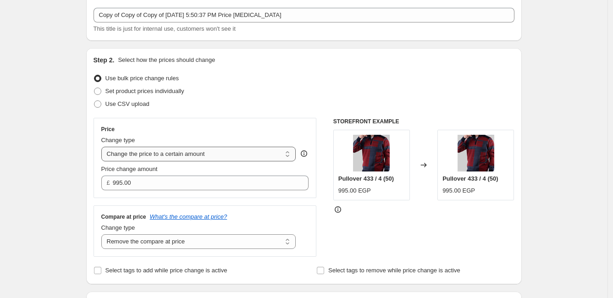
click at [222, 148] on select "Change the price to a certain amount Change the price by a certain amount Chang…" at bounding box center [198, 154] width 195 height 15
click at [219, 153] on select "Change the price to a certain amount Change the price by a certain amount Chang…" at bounding box center [198, 154] width 195 height 15
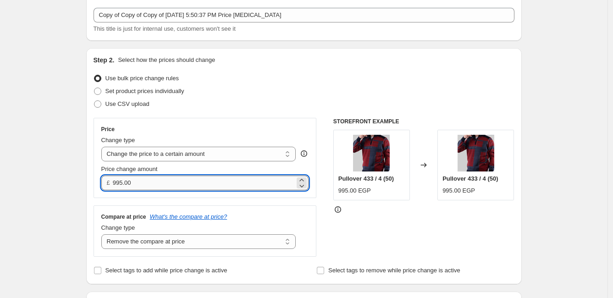
click at [186, 176] on input "995.00" at bounding box center [204, 183] width 182 height 15
type input "9"
type input "645.00"
click at [476, 241] on div "STOREFRONT EXAMPLE Pullover 433 / 4 (50) 995.00 EGP Changed to Pullover 433 / 4…" at bounding box center [423, 187] width 181 height 139
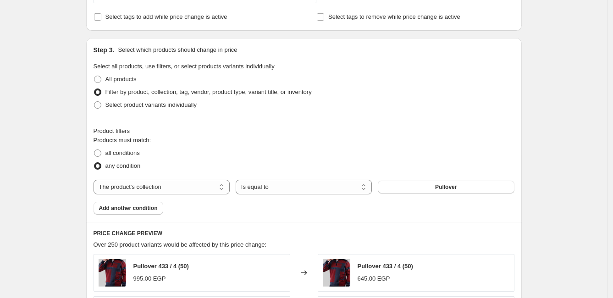
scroll to position [306, 0]
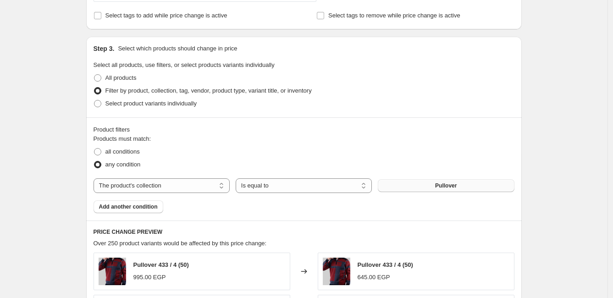
click at [426, 184] on button "Pullover" at bounding box center [446, 185] width 136 height 13
click at [180, 180] on select "The product The product's collection The product's vendor The product's status …" at bounding box center [162, 185] width 136 height 15
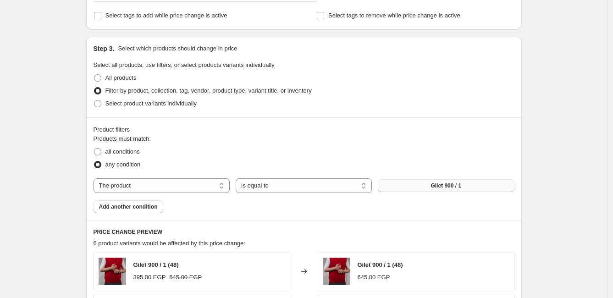
click at [476, 187] on button "Gilet 900 / 1" at bounding box center [446, 185] width 136 height 13
click at [198, 188] on select "The product The product's collection The product's vendor The product's status …" at bounding box center [162, 185] width 136 height 15
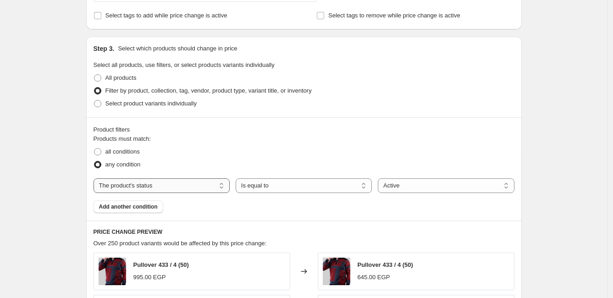
click at [186, 182] on select "The product The product's collection The product's vendor The product's status …" at bounding box center [162, 185] width 136 height 15
select select "title"
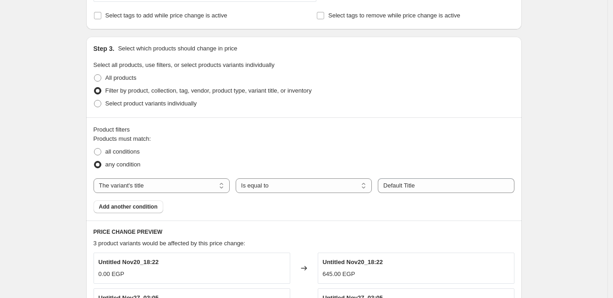
drag, startPoint x: 469, startPoint y: 177, endPoint x: 452, endPoint y: 191, distance: 21.5
click at [468, 177] on div "Products must match: all conditions any condition The product The product's col…" at bounding box center [304, 173] width 421 height 79
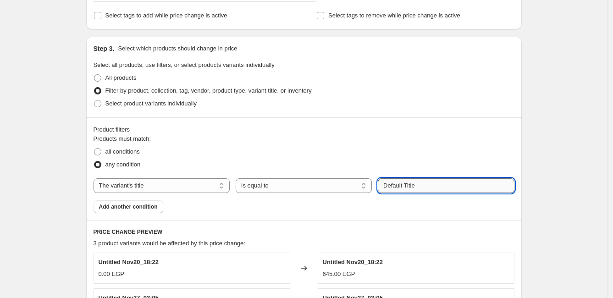
click at [450, 192] on input "Default Title" at bounding box center [446, 185] width 136 height 15
type input "D"
click at [481, 116] on div "Step 3. Select which products should change in price Select all products, use f…" at bounding box center [304, 77] width 436 height 81
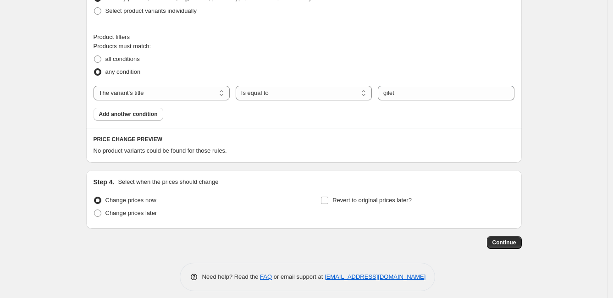
scroll to position [405, 0]
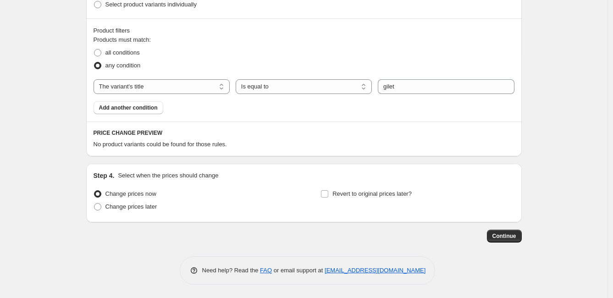
click at [415, 94] on div "Products must match: all conditions any condition The product The product's col…" at bounding box center [304, 74] width 421 height 79
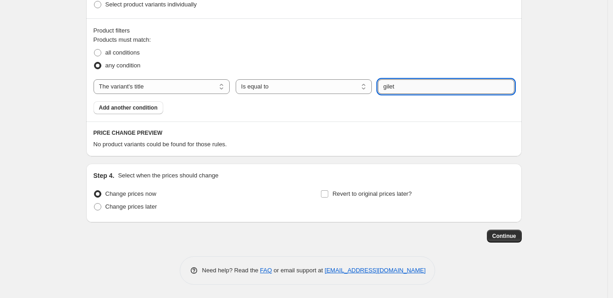
click at [418, 91] on input "gilet" at bounding box center [446, 86] width 136 height 15
type input "g"
type input "G"
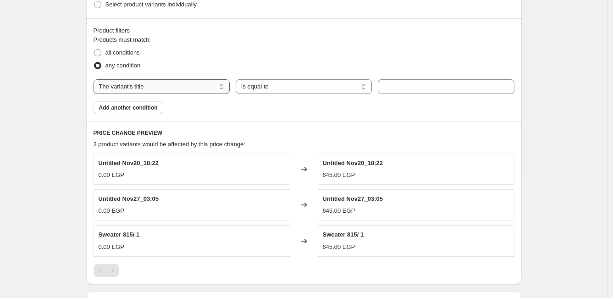
click at [195, 85] on select "The product The product's collection The product's vendor The product's status …" at bounding box center [162, 86] width 136 height 15
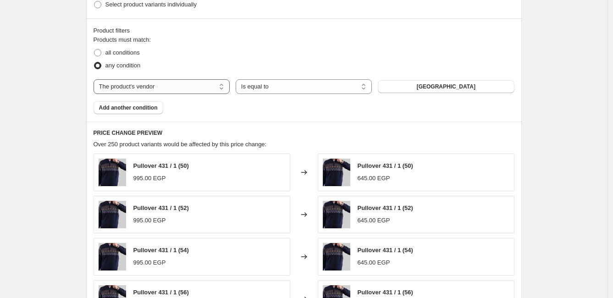
click at [199, 89] on select "The product The product's collection The product's vendor The product's status …" at bounding box center [162, 86] width 136 height 15
select select "collection"
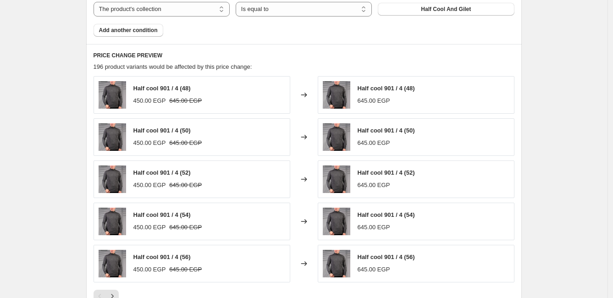
scroll to position [507, 0]
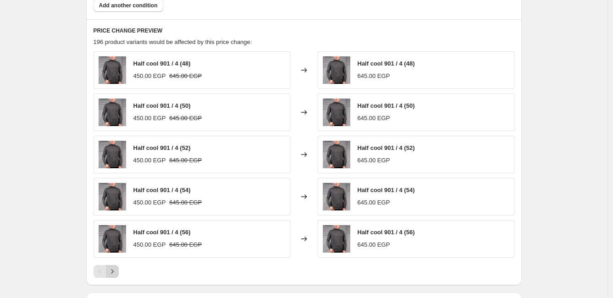
click at [117, 269] on icon "Next" at bounding box center [112, 271] width 9 height 9
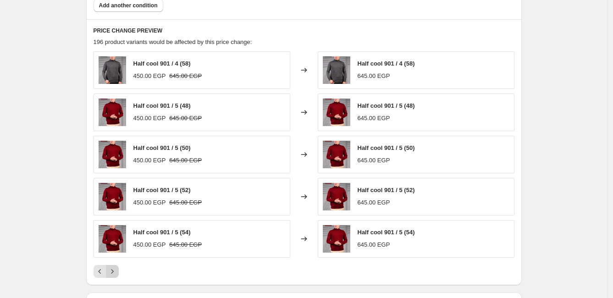
click at [117, 269] on icon "Next" at bounding box center [112, 271] width 9 height 9
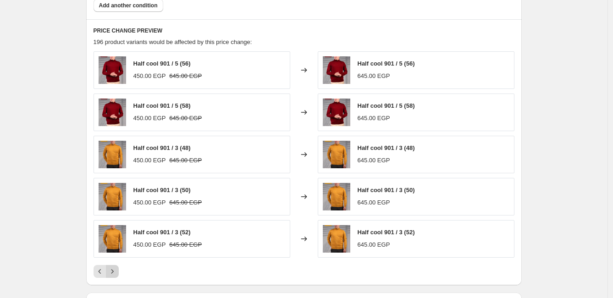
click at [117, 270] on icon "Next" at bounding box center [112, 271] width 9 height 9
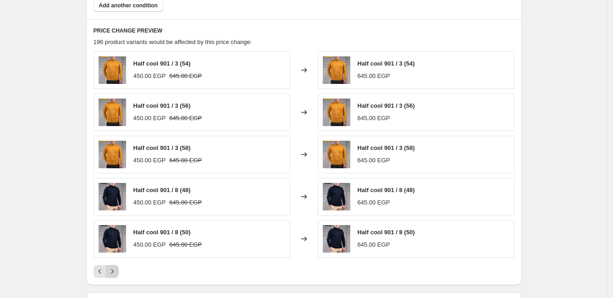
click at [117, 270] on icon "Next" at bounding box center [112, 271] width 9 height 9
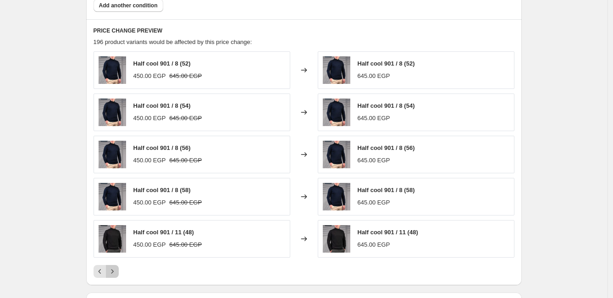
click at [113, 270] on icon "Next" at bounding box center [112, 271] width 9 height 9
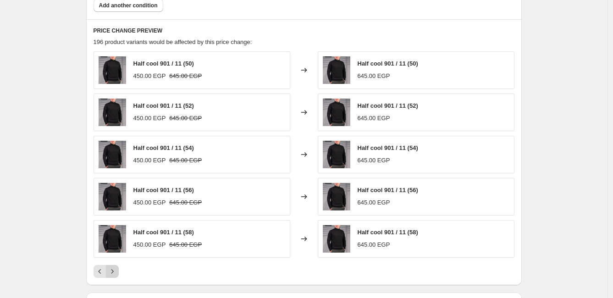
click at [112, 267] on icon "Next" at bounding box center [112, 271] width 9 height 9
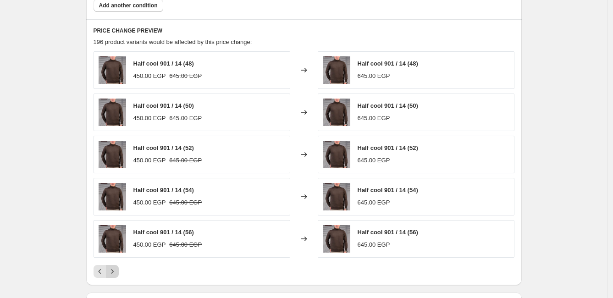
click at [113, 267] on icon "Next" at bounding box center [112, 271] width 9 height 9
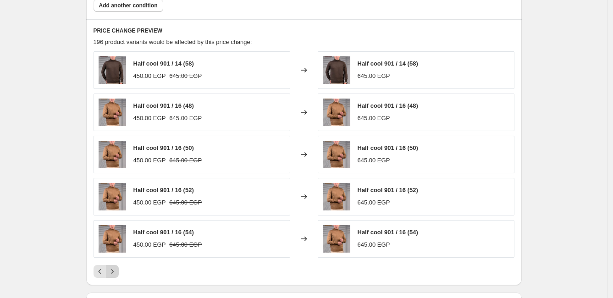
click at [113, 267] on icon "Next" at bounding box center [112, 271] width 9 height 9
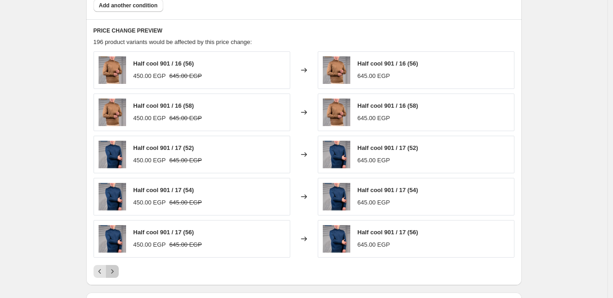
click at [111, 267] on icon "Next" at bounding box center [112, 271] width 9 height 9
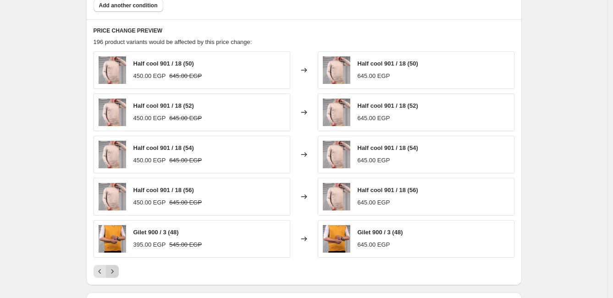
click at [111, 267] on icon "Next" at bounding box center [112, 271] width 9 height 9
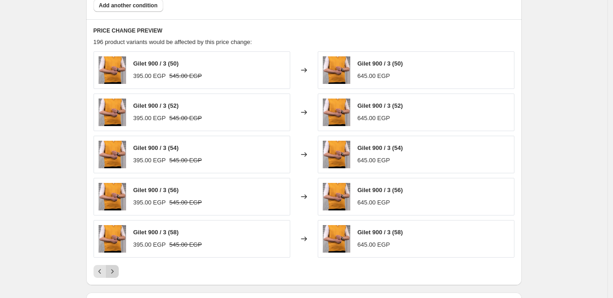
click at [111, 267] on icon "Next" at bounding box center [112, 271] width 9 height 9
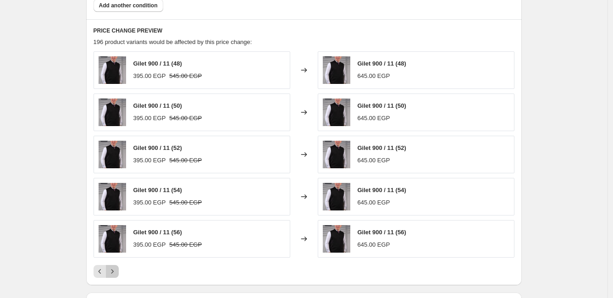
click at [111, 267] on icon "Next" at bounding box center [112, 271] width 9 height 9
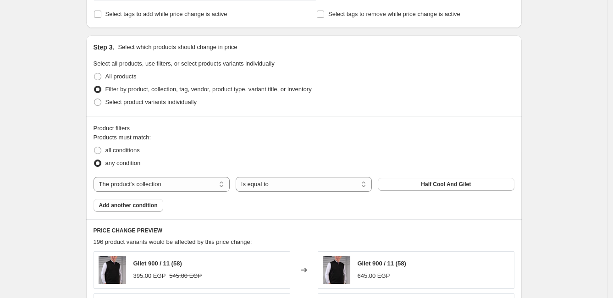
scroll to position [304, 0]
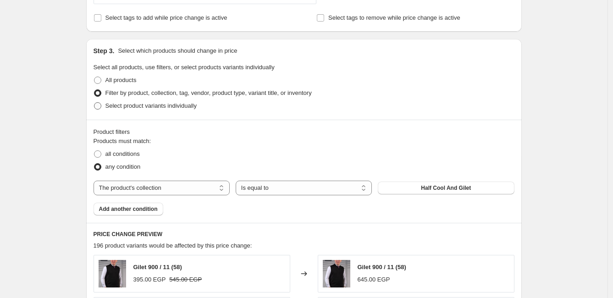
click at [151, 103] on span "Select product variants individually" at bounding box center [150, 105] width 91 height 7
click at [94, 103] on input "Select product variants individually" at bounding box center [94, 102] width 0 height 0
radio input "true"
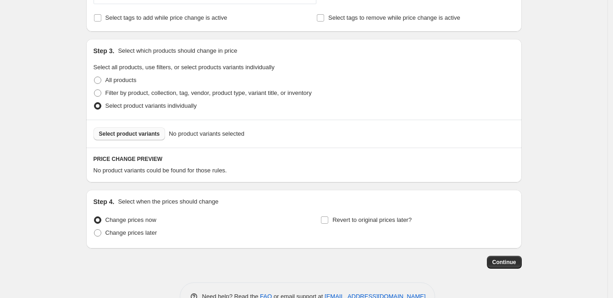
click at [147, 135] on span "Select product variants" at bounding box center [129, 133] width 61 height 7
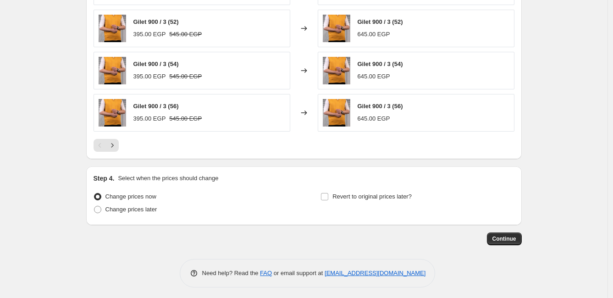
scroll to position [560, 0]
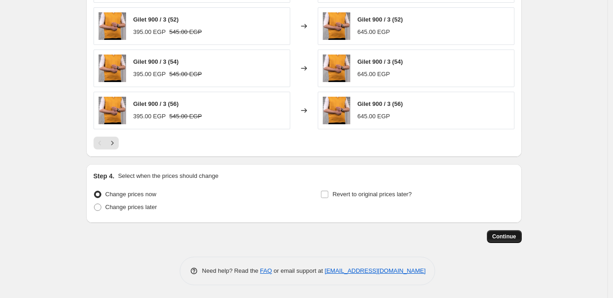
click at [512, 233] on span "Continue" at bounding box center [504, 236] width 24 height 7
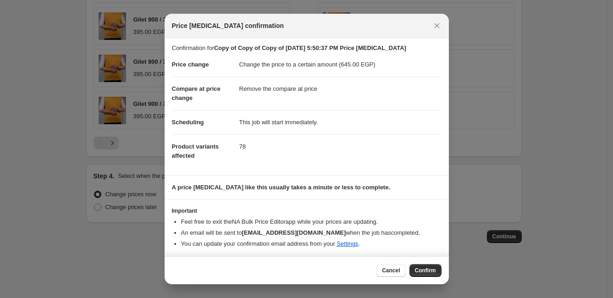
scroll to position [2, 0]
click at [429, 272] on span "Confirm" at bounding box center [425, 270] width 21 height 7
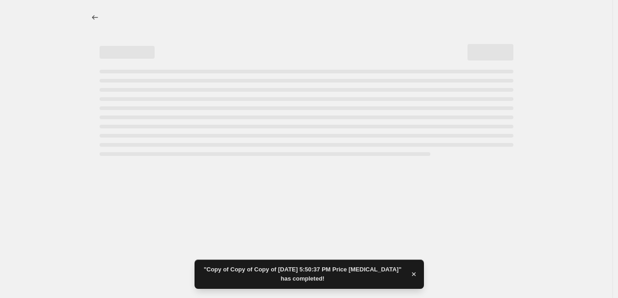
select select "remove"
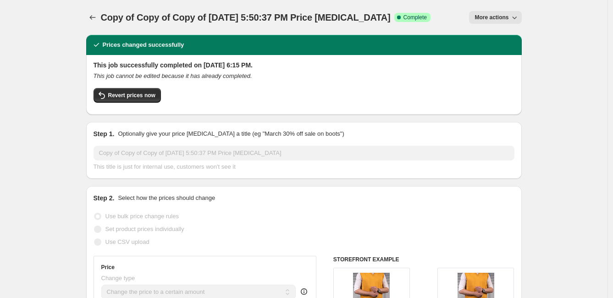
click at [508, 12] on button "More actions" at bounding box center [495, 17] width 52 height 13
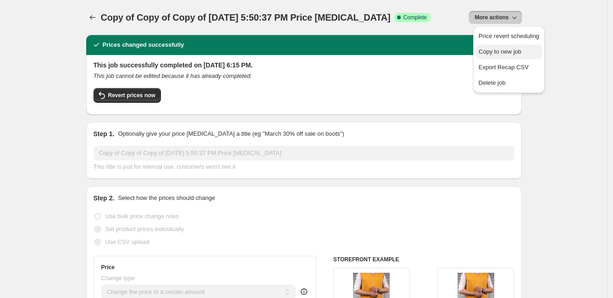
click at [511, 58] on button "Copy to new job" at bounding box center [509, 51] width 66 height 15
select select "remove"
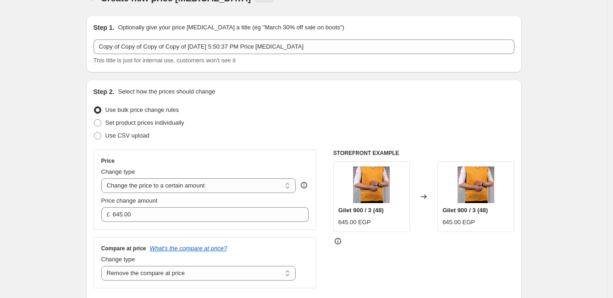
scroll to position [51, 0]
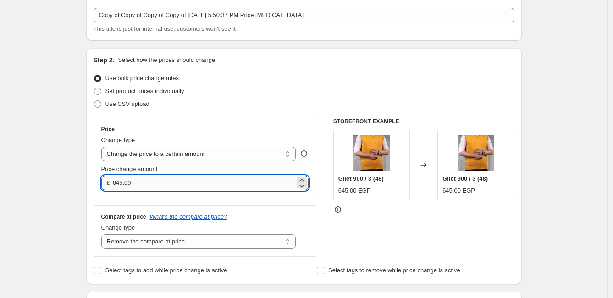
click at [176, 178] on input "645.00" at bounding box center [204, 183] width 182 height 15
type input "6"
type input "745.00"
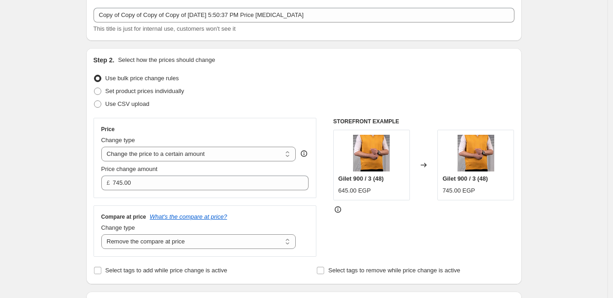
click at [263, 107] on div "Use CSV upload" at bounding box center [304, 104] width 421 height 13
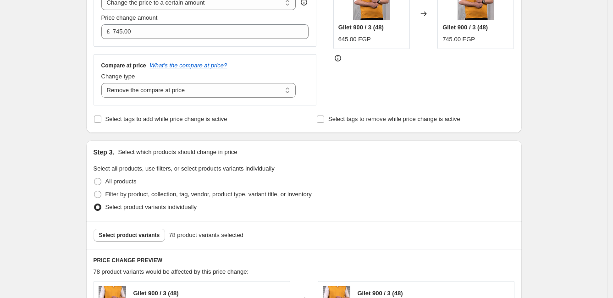
scroll to position [204, 0]
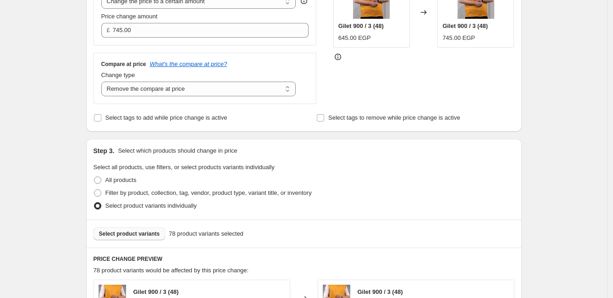
click at [140, 232] on span "Select product variants" at bounding box center [129, 233] width 61 height 7
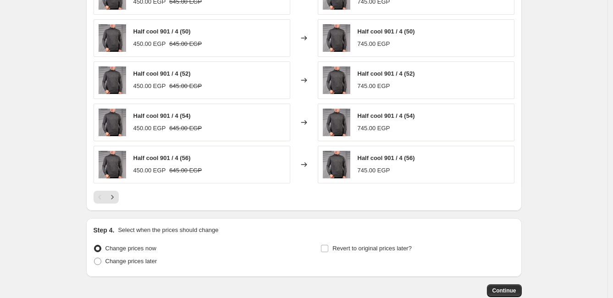
scroll to position [560, 0]
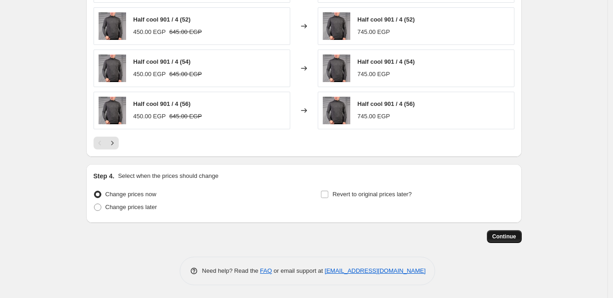
click at [499, 233] on span "Continue" at bounding box center [504, 236] width 24 height 7
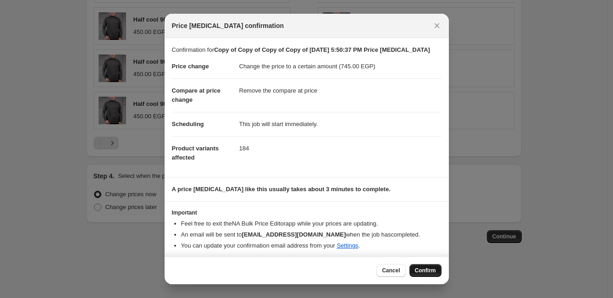
click at [424, 265] on button "Confirm" at bounding box center [425, 270] width 32 height 13
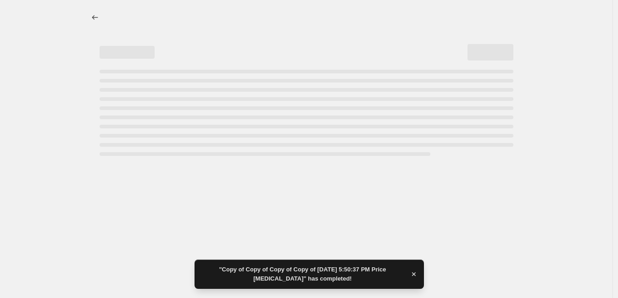
select select "remove"
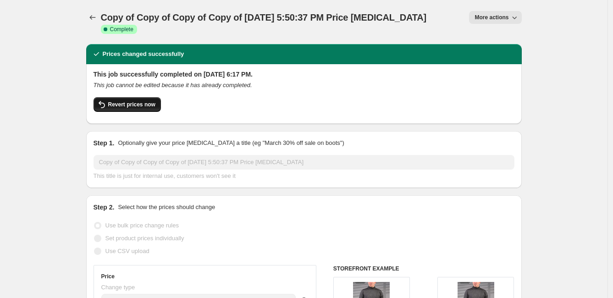
click at [143, 101] on span "Revert prices now" at bounding box center [131, 104] width 47 height 7
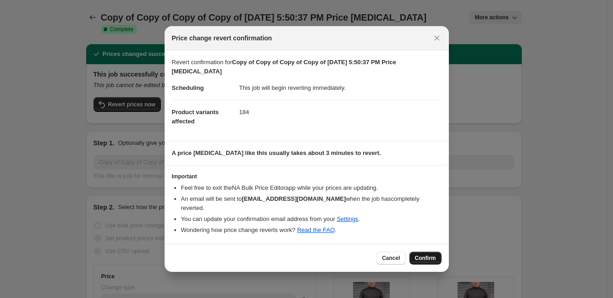
click at [419, 252] on button "Confirm" at bounding box center [425, 258] width 32 height 13
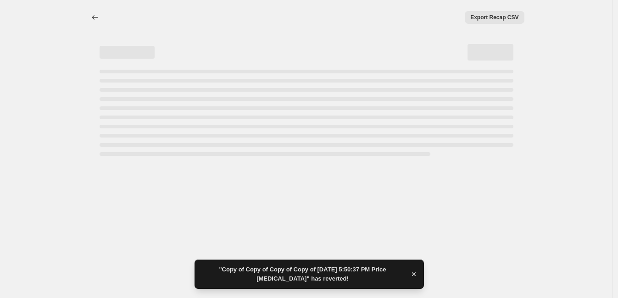
select select "remove"
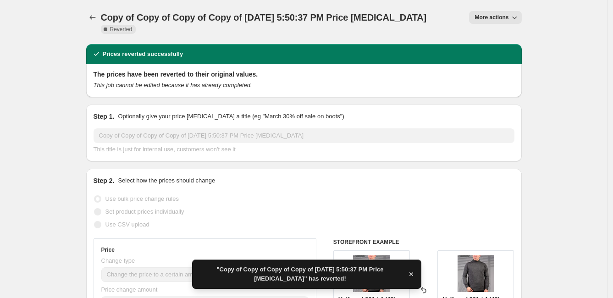
click at [500, 13] on button "More actions" at bounding box center [495, 17] width 52 height 13
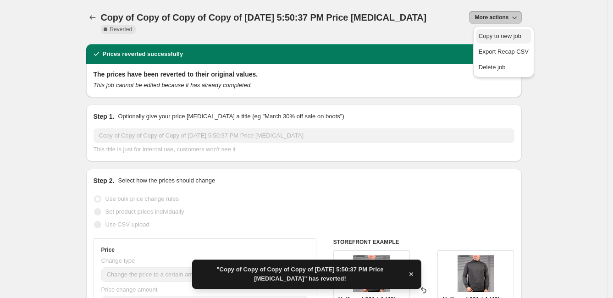
click at [503, 38] on span "Copy to new job" at bounding box center [500, 36] width 43 height 7
select select "remove"
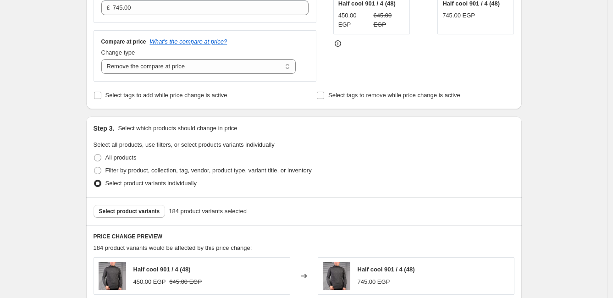
scroll to position [254, 0]
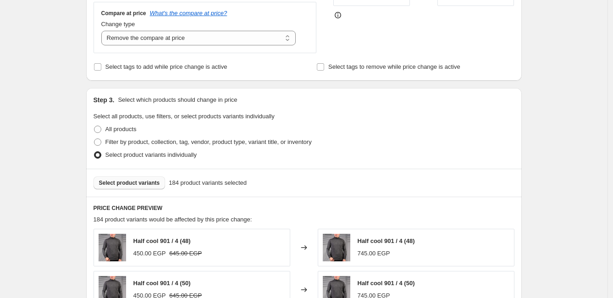
click at [142, 182] on span "Select product variants" at bounding box center [129, 182] width 61 height 7
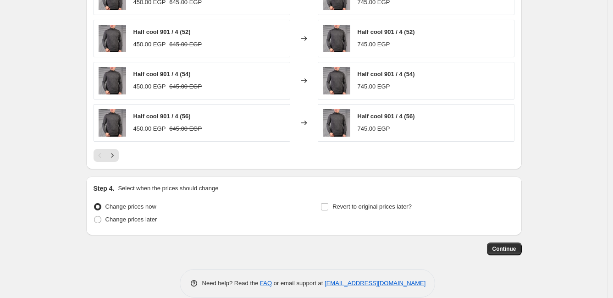
scroll to position [560, 0]
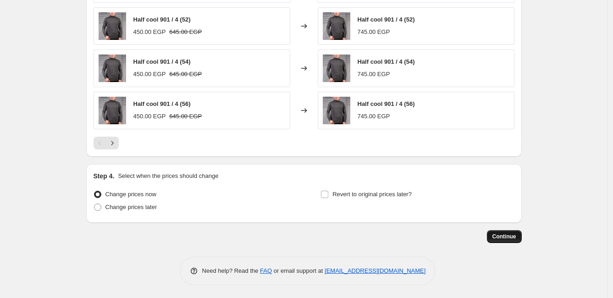
click at [505, 233] on span "Continue" at bounding box center [504, 236] width 24 height 7
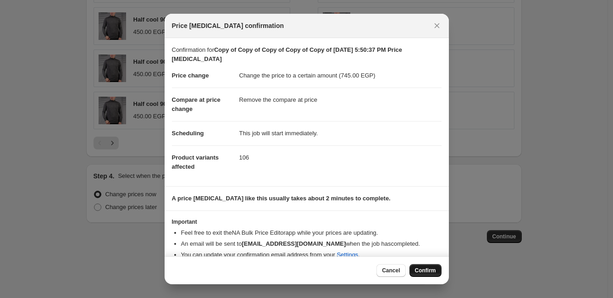
click at [433, 270] on span "Confirm" at bounding box center [425, 270] width 21 height 7
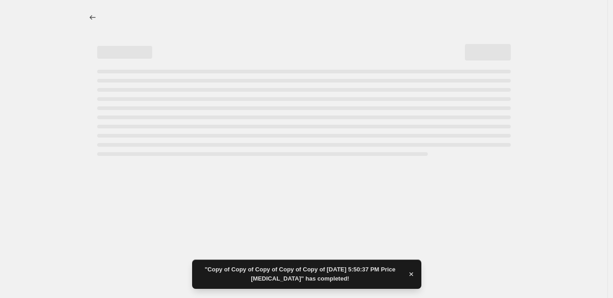
select select "remove"
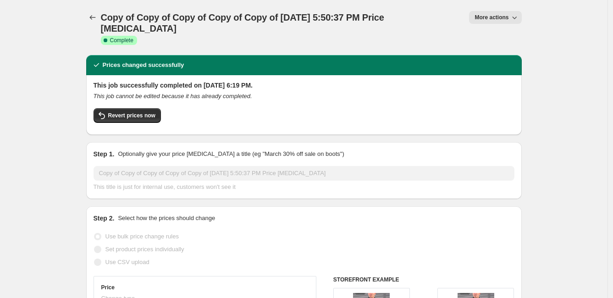
click at [514, 12] on button "More actions" at bounding box center [495, 17] width 52 height 13
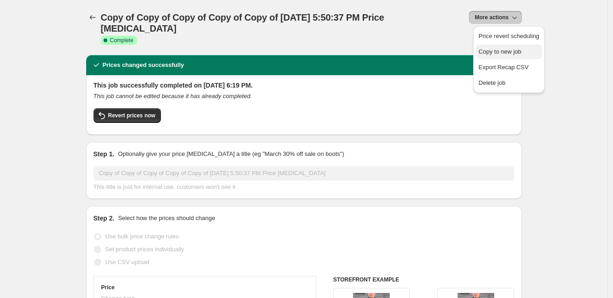
click at [504, 54] on span "Copy to new job" at bounding box center [500, 51] width 43 height 7
select select "remove"
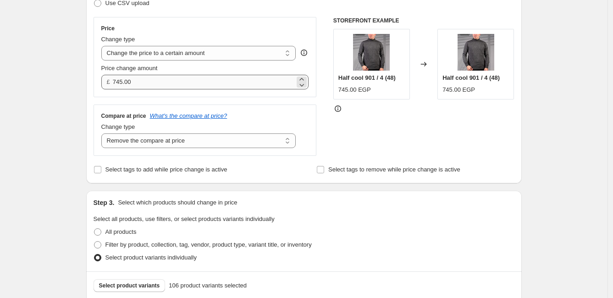
scroll to position [153, 0]
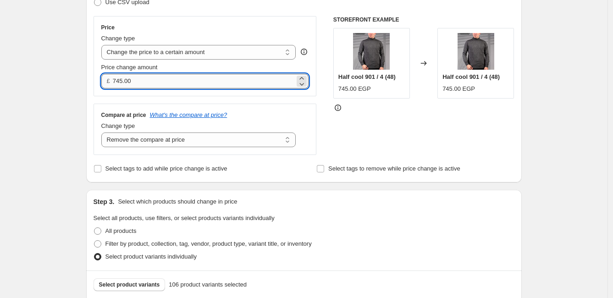
click at [217, 83] on input "745.00" at bounding box center [204, 81] width 182 height 15
type input "7"
type input "645.00"
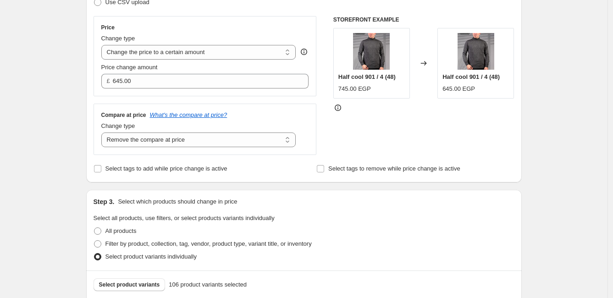
click at [573, 135] on div "Create new price change job. This page is ready Create new price change job Dra…" at bounding box center [303, 276] width 607 height 859
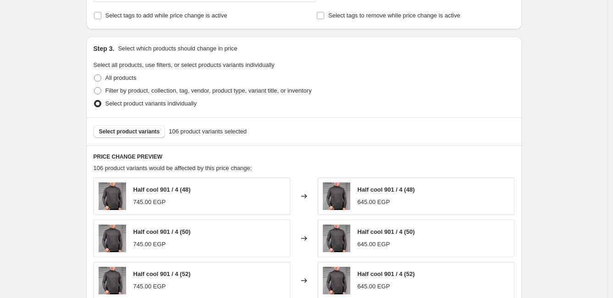
scroll to position [306, 0]
click at [149, 89] on span "Filter by product, collection, tag, vendor, product type, variant title, or inv…" at bounding box center [208, 90] width 206 height 7
click at [94, 88] on input "Filter by product, collection, tag, vendor, product type, variant title, or inv…" at bounding box center [94, 87] width 0 height 0
radio input "true"
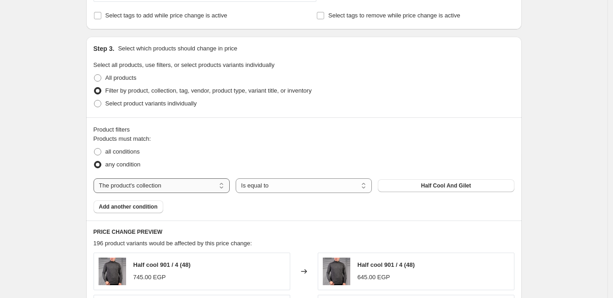
click at [164, 187] on select "The product The product's collection The product's vendor The product's status …" at bounding box center [162, 185] width 136 height 15
click at [230, 93] on span "Filter by product, collection, tag, vendor, product type, variant title, or inv…" at bounding box center [208, 90] width 206 height 7
click at [94, 88] on input "Filter by product, collection, tag, vendor, product type, variant title, or inv…" at bounding box center [94, 87] width 0 height 0
click at [163, 181] on select "The product The product's collection The product's vendor The product's status …" at bounding box center [162, 185] width 136 height 15
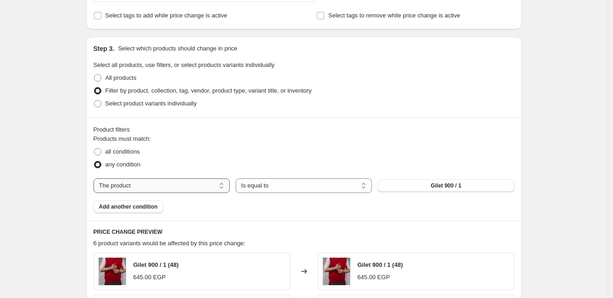
click at [170, 187] on select "The product The product's collection The product's vendor The product's status …" at bounding box center [162, 185] width 136 height 15
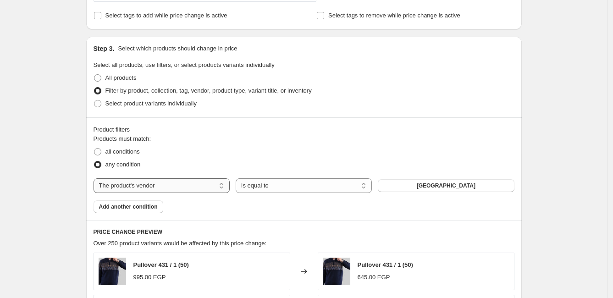
click at [164, 182] on select "The product The product's collection The product's vendor The product's status …" at bounding box center [162, 185] width 136 height 15
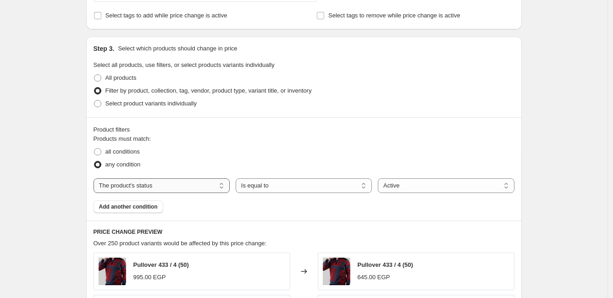
click at [161, 184] on select "The product The product's collection The product's vendor The product's status …" at bounding box center [162, 185] width 136 height 15
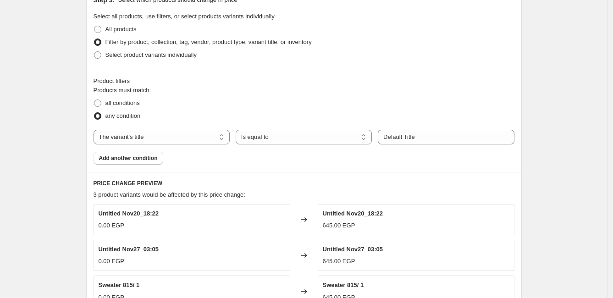
scroll to position [356, 0]
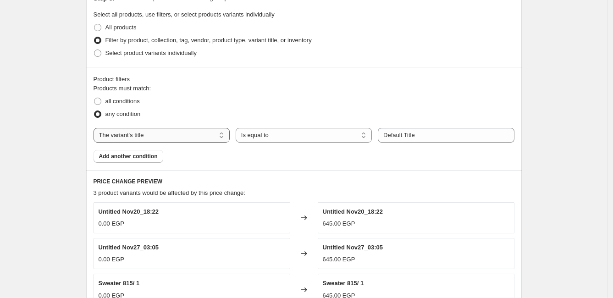
click at [161, 132] on select "The product The product's collection The product's vendor The product's status …" at bounding box center [162, 135] width 136 height 15
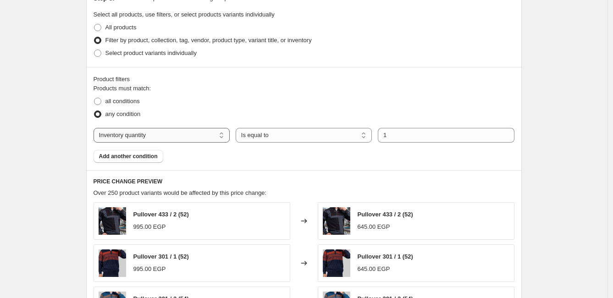
click at [179, 136] on select "The product The product's collection The product's vendor The product's status …" at bounding box center [162, 135] width 136 height 15
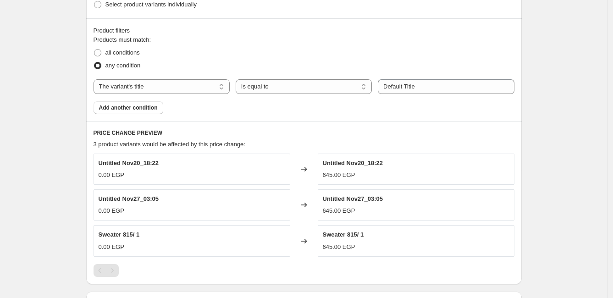
scroll to position [407, 0]
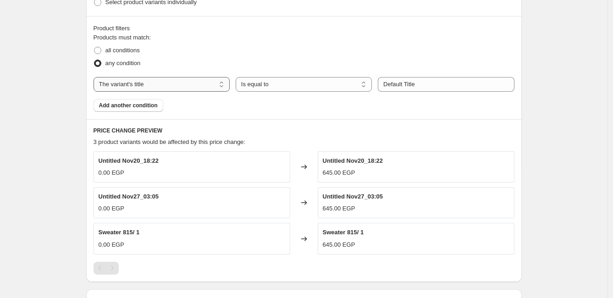
click at [187, 85] on select "The product The product's collection The product's vendor The product's status …" at bounding box center [162, 84] width 136 height 15
select select "product"
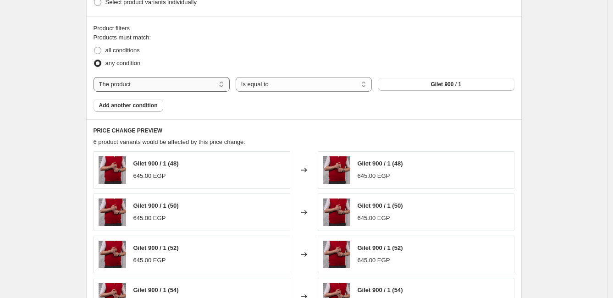
click at [178, 85] on select "The product The product's collection The product's vendor The product's status …" at bounding box center [162, 84] width 136 height 15
click at [221, 36] on fieldset "Products must match: all conditions any condition" at bounding box center [304, 51] width 421 height 37
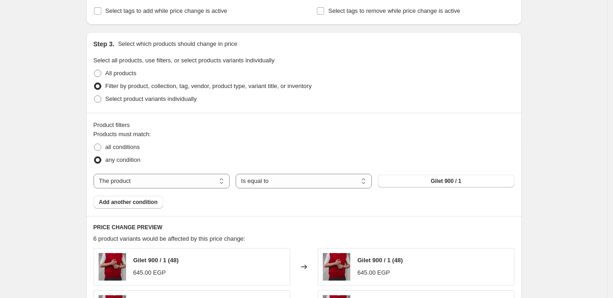
scroll to position [306, 0]
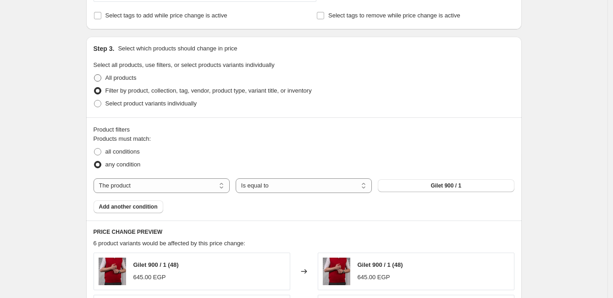
click at [130, 80] on span "All products" at bounding box center [120, 77] width 31 height 7
click at [94, 75] on input "All products" at bounding box center [94, 74] width 0 height 0
radio input "true"
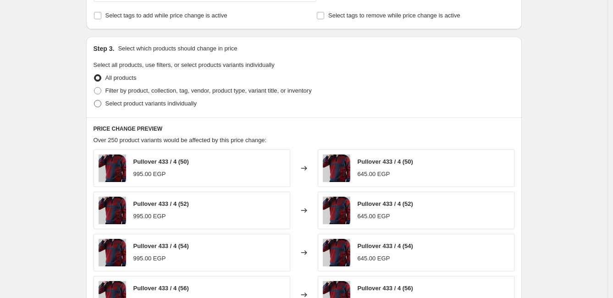
click at [151, 102] on span "Select product variants individually" at bounding box center [150, 103] width 91 height 7
click at [94, 100] on input "Select product variants individually" at bounding box center [94, 100] width 0 height 0
radio input "true"
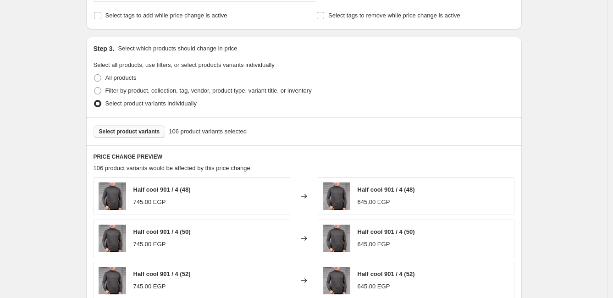
click at [144, 125] on button "Select product variants" at bounding box center [130, 131] width 72 height 13
click at [172, 88] on span "Filter by product, collection, tag, vendor, product type, variant title, or inv…" at bounding box center [208, 90] width 206 height 7
click at [94, 88] on input "Filter by product, collection, tag, vendor, product type, variant title, or inv…" at bounding box center [94, 87] width 0 height 0
radio input "true"
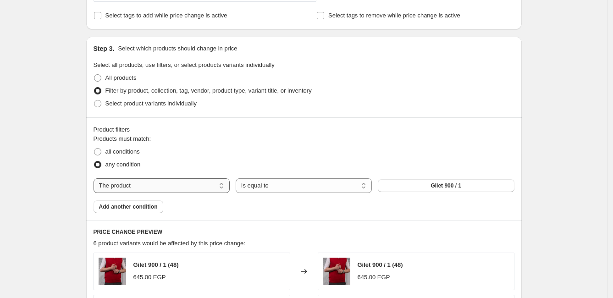
click at [165, 188] on select "The product The product's collection The product's vendor The product's status …" at bounding box center [162, 185] width 136 height 15
select select "title"
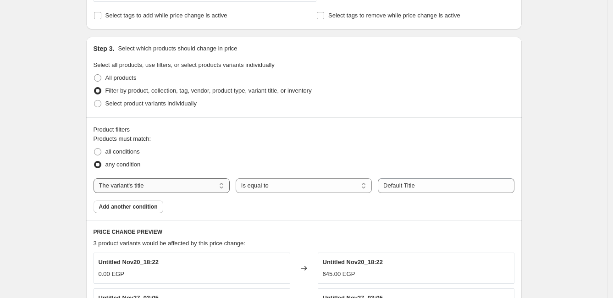
click at [178, 191] on select "The product The product's collection The product's vendor The product's status …" at bounding box center [162, 185] width 136 height 15
click at [133, 102] on span "Select product variants individually" at bounding box center [150, 103] width 91 height 7
click at [94, 100] on input "Select product variants individually" at bounding box center [94, 100] width 0 height 0
radio input "true"
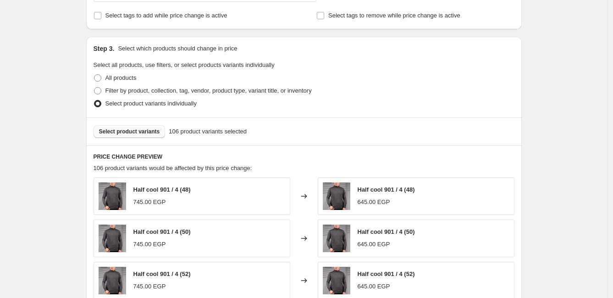
click at [138, 137] on button "Select product variants" at bounding box center [130, 131] width 72 height 13
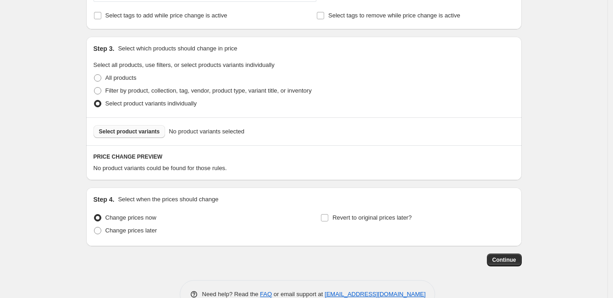
click at [150, 129] on span "Select product variants" at bounding box center [129, 131] width 61 height 7
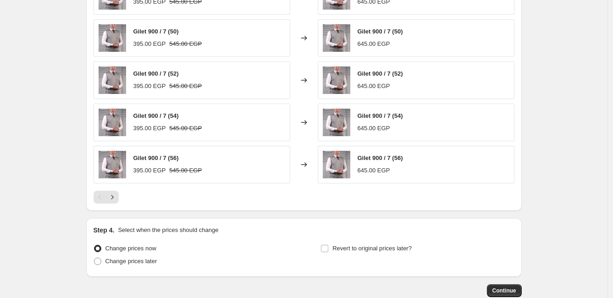
scroll to position [560, 0]
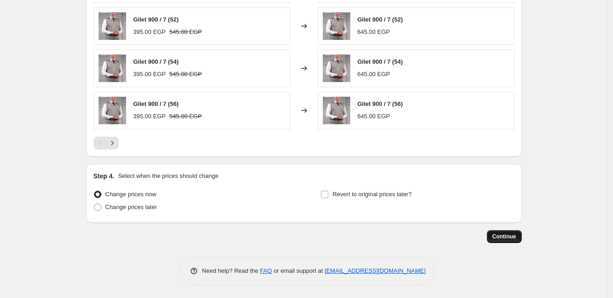
click at [506, 234] on span "Continue" at bounding box center [504, 236] width 24 height 7
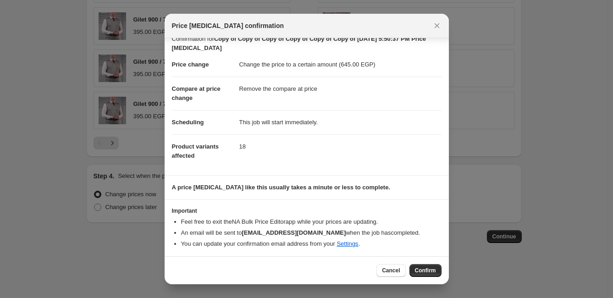
scroll to position [12, 0]
click at [422, 271] on span "Confirm" at bounding box center [425, 270] width 21 height 7
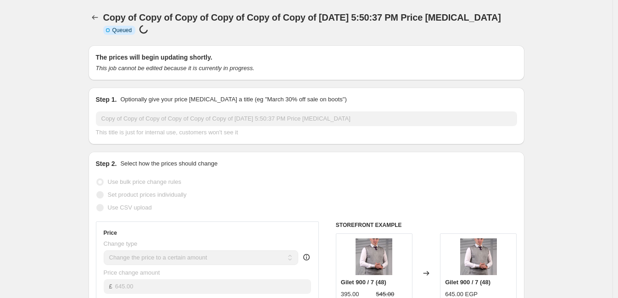
select select "remove"
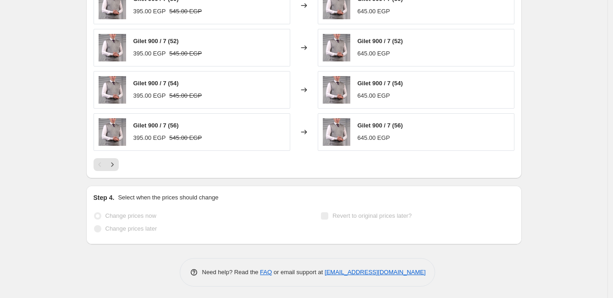
scroll to position [647, 0]
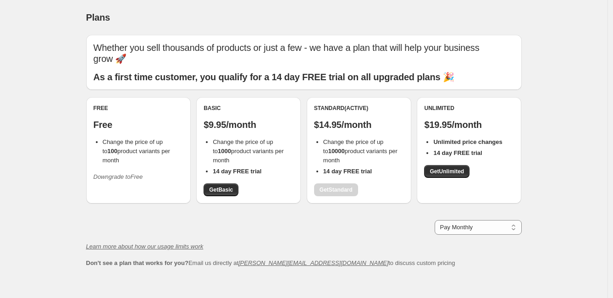
click at [261, 49] on p "Whether you sell thousands of products or just a few - we have a plan that will…" at bounding box center [304, 53] width 421 height 22
click at [289, 5] on div "Plans. This page is ready Plans" at bounding box center [304, 17] width 436 height 35
drag, startPoint x: 331, startPoint y: 198, endPoint x: 336, endPoint y: 191, distance: 8.3
click at [332, 196] on div "Standard (Active) $14.95/month Change the price of up to 10000 product variants…" at bounding box center [359, 150] width 105 height 106
click at [336, 191] on div "Standard (Active) $14.95/month Change the price of up to 10000 product variants…" at bounding box center [359, 151] width 90 height 92
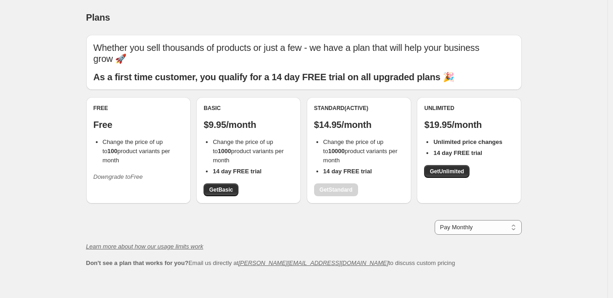
drag, startPoint x: 341, startPoint y: 149, endPoint x: 341, endPoint y: 126, distance: 23.4
click at [341, 148] on b "10000" at bounding box center [336, 151] width 17 height 7
click at [341, 115] on div "Standard (Active) $14.95/month Change the price of up to 10000 product variants…" at bounding box center [359, 151] width 90 height 92
click at [342, 99] on div "Standard (Active) $14.95/month Change the price of up to 10000 product variants…" at bounding box center [359, 150] width 105 height 106
click at [547, 108] on div "Plans. This page is ready Plans Whether you sell thousands of products or just …" at bounding box center [303, 171] width 607 height 342
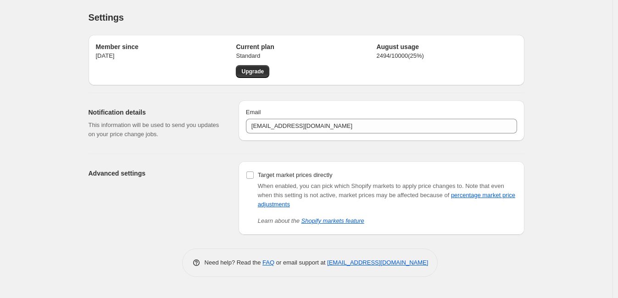
click at [261, 50] on h2 "Current plan" at bounding box center [306, 46] width 140 height 9
click at [249, 58] on p "Standard" at bounding box center [306, 55] width 140 height 9
click at [105, 35] on div "Member since Jul 28, 2025 Current plan Standard Upgrade August usage 2494 / 100…" at bounding box center [306, 60] width 436 height 50
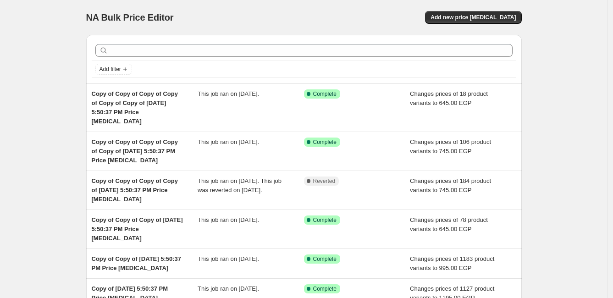
click at [564, 96] on div "NA Bulk Price Editor. This page is ready NA Bulk Price Editor Add new price cha…" at bounding box center [303, 214] width 607 height 429
click at [14, 143] on div "NA Bulk Price Editor. This page is ready NA Bulk Price Editor Add new price cha…" at bounding box center [303, 214] width 607 height 429
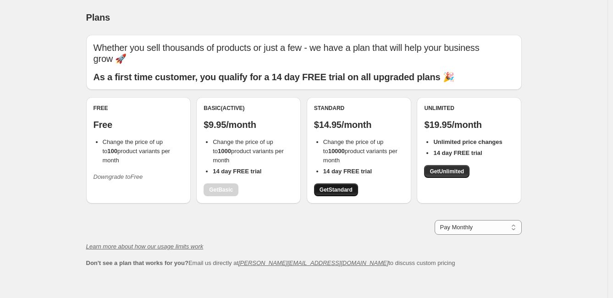
click at [338, 185] on link "Get Standard" at bounding box center [336, 189] width 44 height 13
